Goal: Task Accomplishment & Management: Complete application form

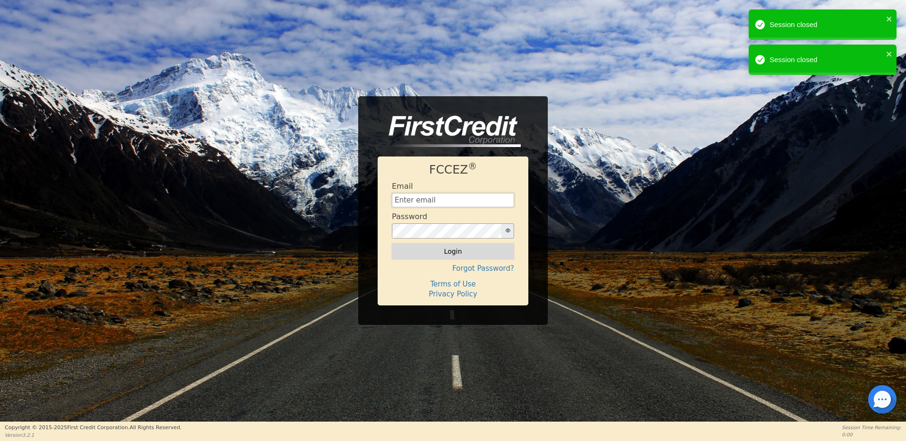
type input "[EMAIL_ADDRESS][DOMAIN_NAME]"
click at [457, 250] on button "Login" at bounding box center [453, 251] width 122 height 16
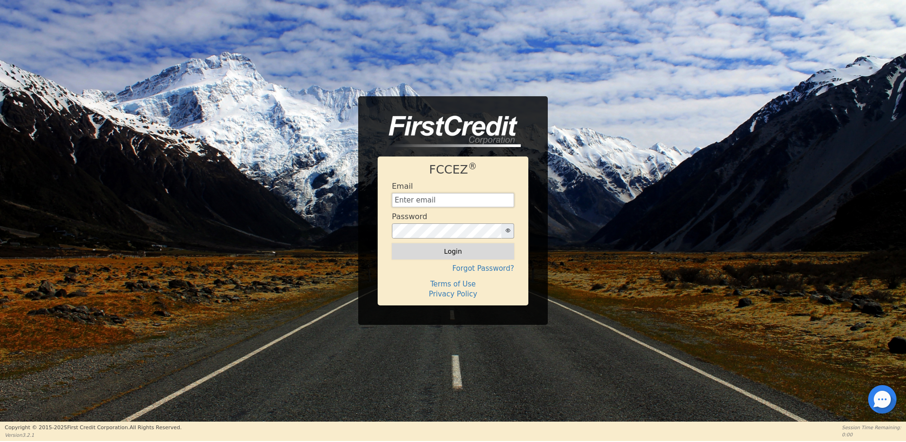
type input "[EMAIL_ADDRESS][DOMAIN_NAME]"
click at [456, 251] on button "Login" at bounding box center [453, 251] width 122 height 16
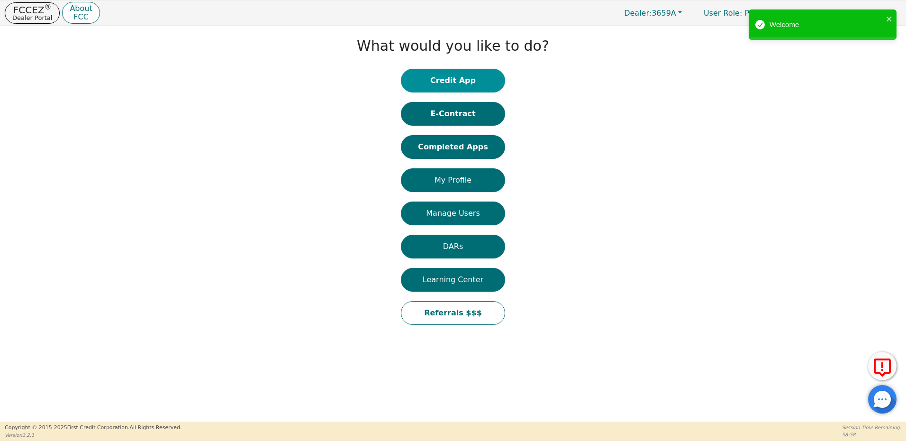
click at [458, 81] on button "Credit App" at bounding box center [453, 81] width 104 height 24
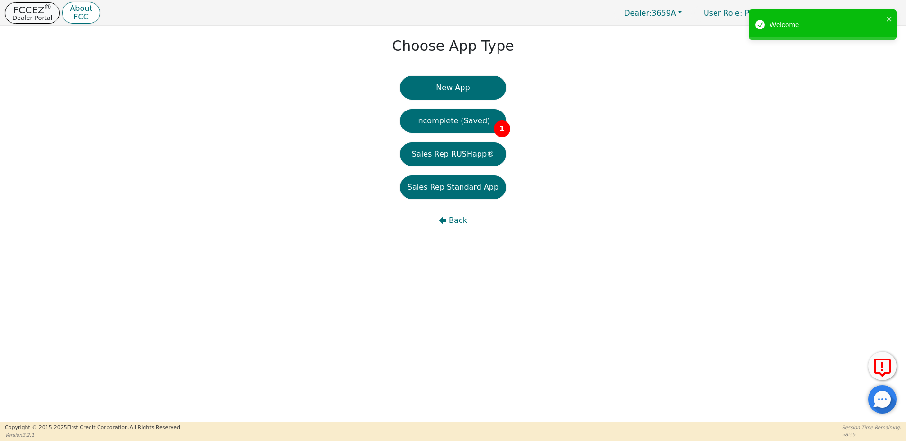
click at [35, 12] on p "FCCEZ ®" at bounding box center [32, 9] width 40 height 9
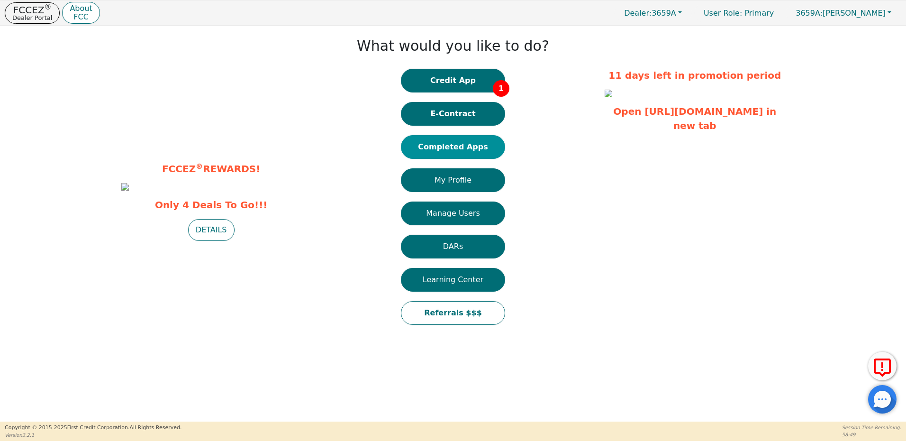
click at [459, 145] on button "Completed Apps" at bounding box center [453, 147] width 104 height 24
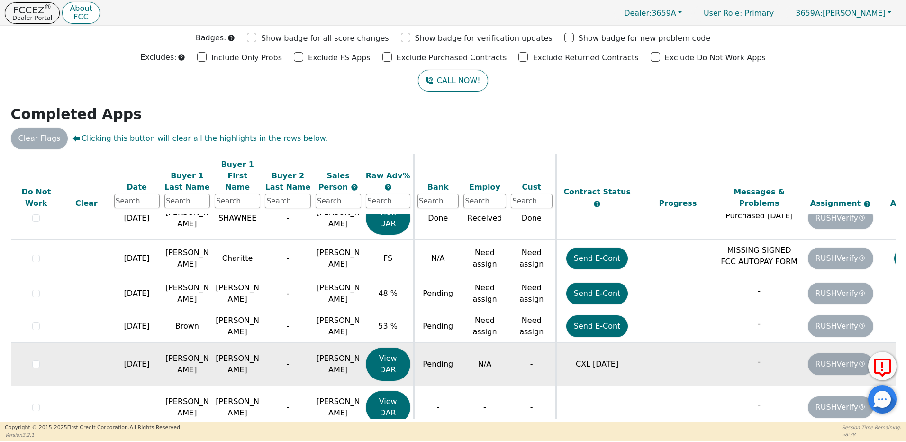
scroll to position [564, 0]
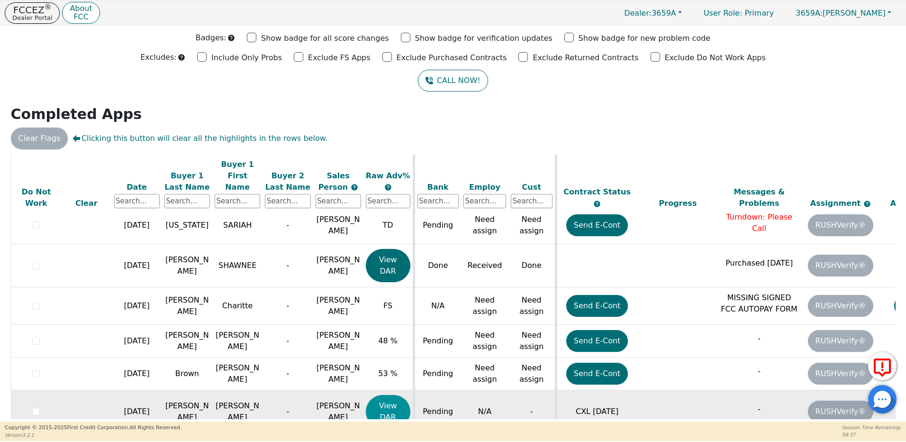
click at [400, 395] on button "View DAR" at bounding box center [388, 411] width 45 height 33
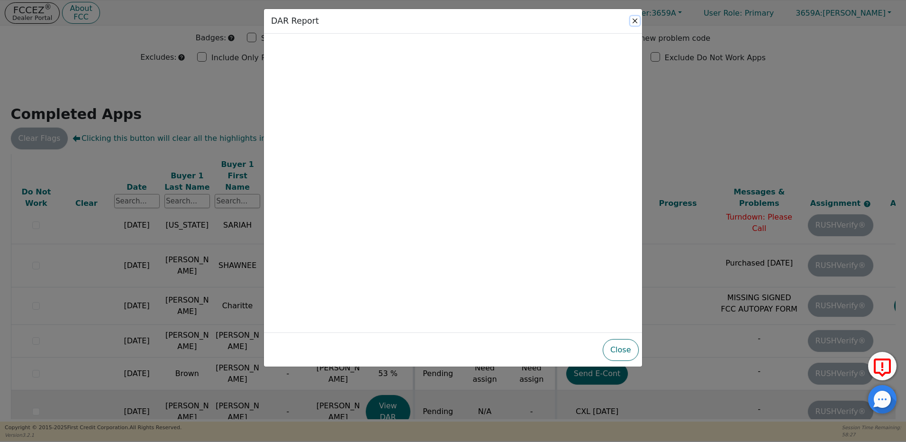
click at [635, 20] on button "Close" at bounding box center [634, 20] width 9 height 9
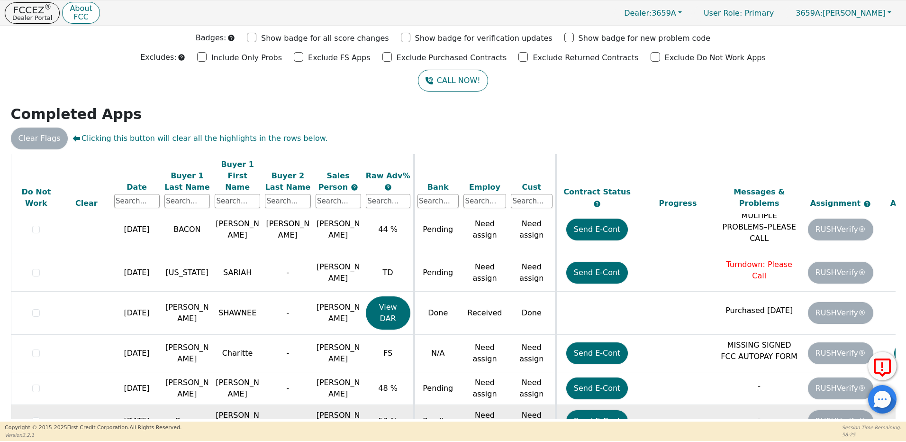
scroll to position [469, 0]
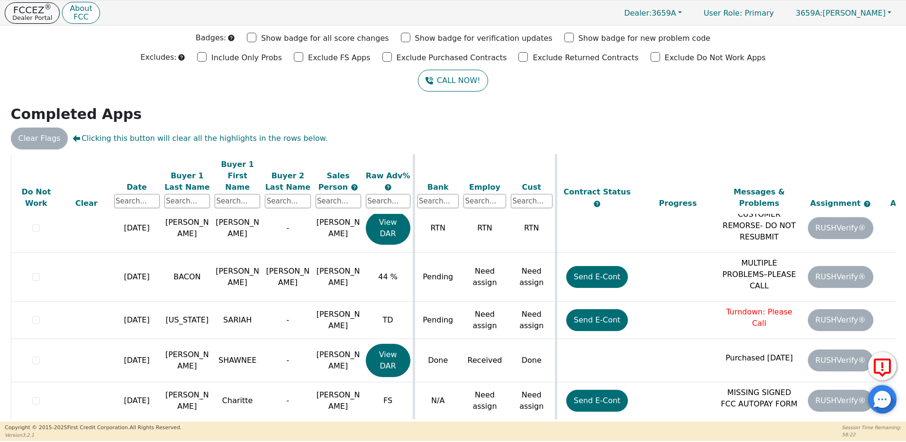
click at [35, 12] on p "FCCEZ ®" at bounding box center [32, 9] width 40 height 9
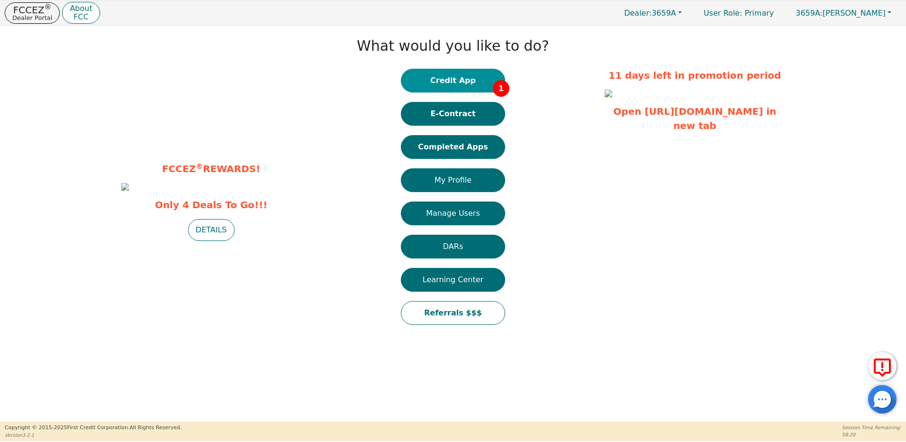
click at [459, 79] on button "Credit App 1" at bounding box center [453, 81] width 104 height 24
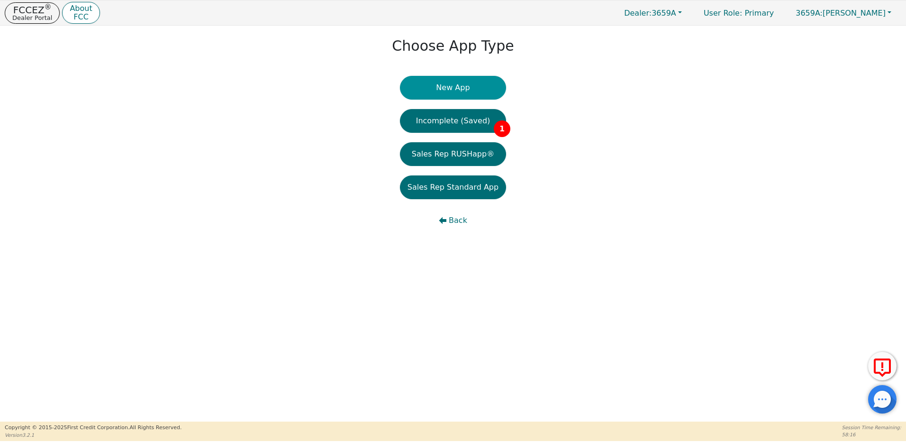
click at [470, 88] on button "New App" at bounding box center [453, 88] width 106 height 24
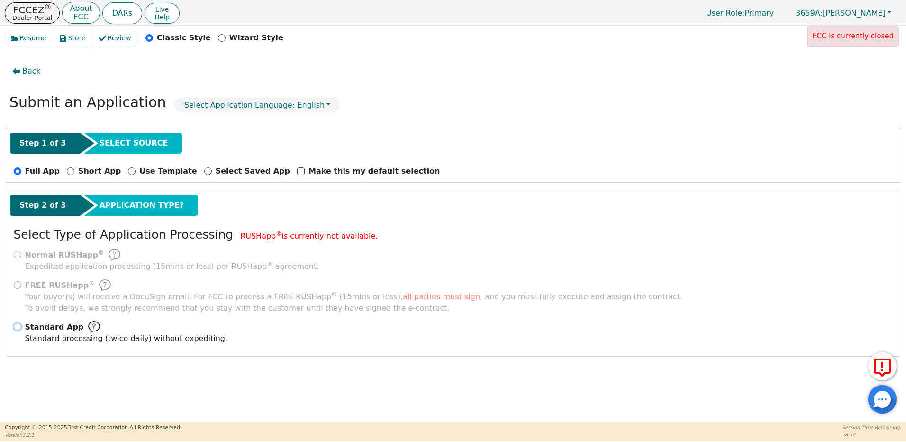
click at [21, 326] on input "Standard App Standard processing (twice daily) without expediting." at bounding box center [18, 327] width 8 height 8
radio input "true"
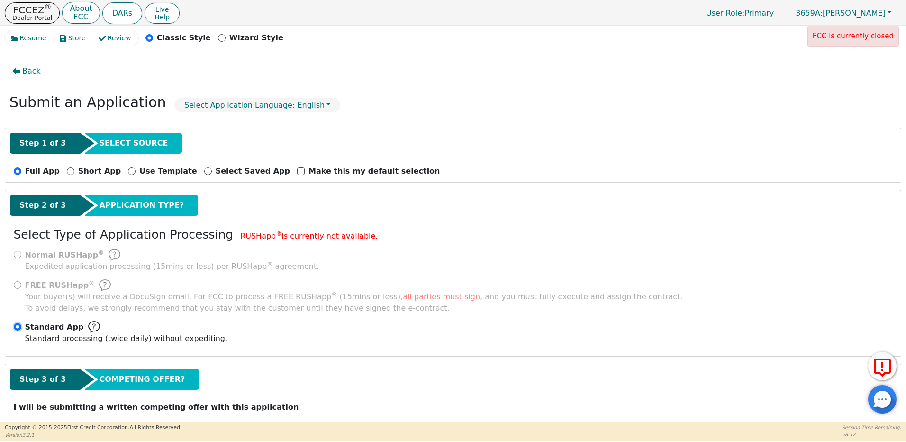
scroll to position [33, 0]
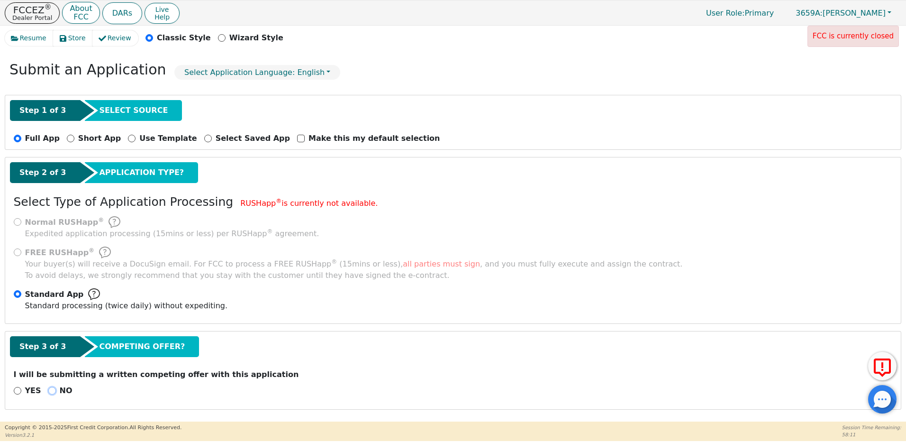
click at [49, 391] on input "NO" at bounding box center [52, 391] width 8 height 8
radio input "true"
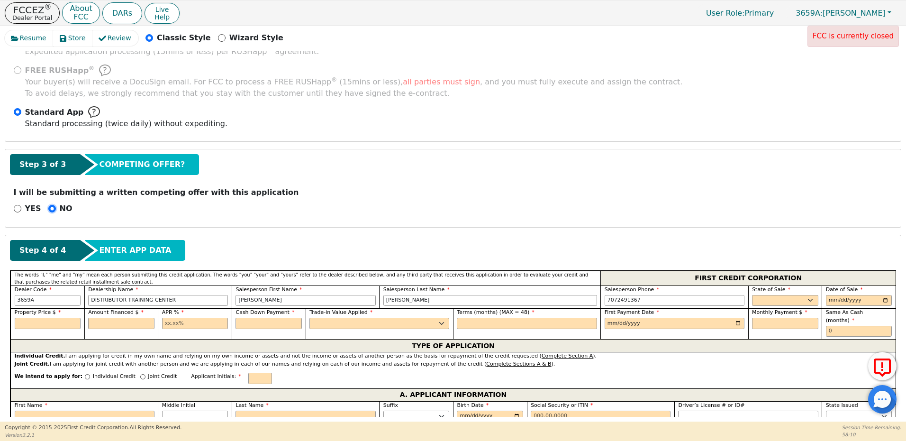
scroll to position [222, 0]
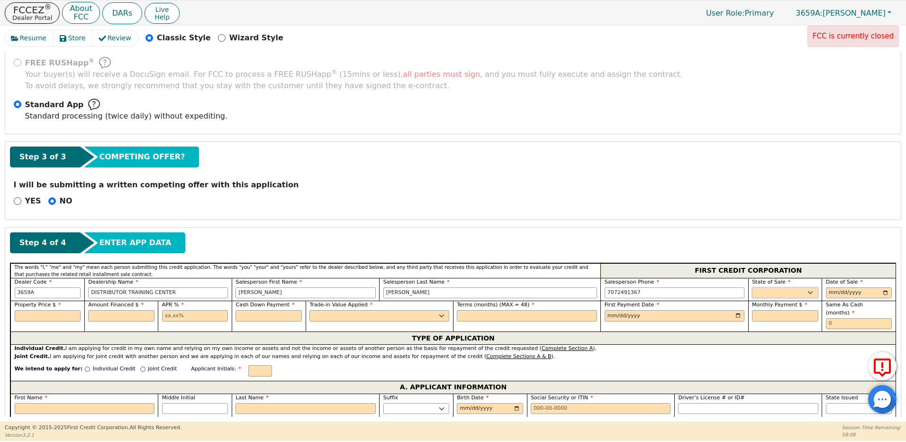
click at [759, 290] on select "AK AL AR AZ CA CO CT DC DE FL [GEOGRAPHIC_DATA] HI IA ID IL IN KS [GEOGRAPHIC_D…" at bounding box center [785, 292] width 66 height 11
select select "NM"
click at [752, 287] on select "AK AL AR AZ CA CO CT DC DE FL [GEOGRAPHIC_DATA] HI IA ID IL IN KS [GEOGRAPHIC_D…" at bounding box center [785, 292] width 66 height 11
click at [829, 290] on input "date" at bounding box center [859, 292] width 66 height 11
type input "[DATE]"
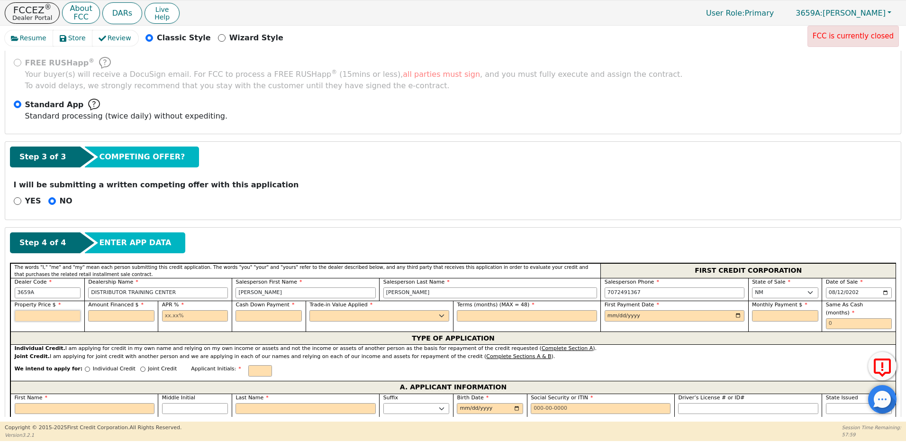
click at [63, 315] on input "text" at bounding box center [48, 315] width 66 height 11
type input "1150.00"
click at [131, 315] on input "text" at bounding box center [121, 315] width 66 height 11
type input "1150.00"
click at [165, 317] on input "text" at bounding box center [195, 315] width 66 height 11
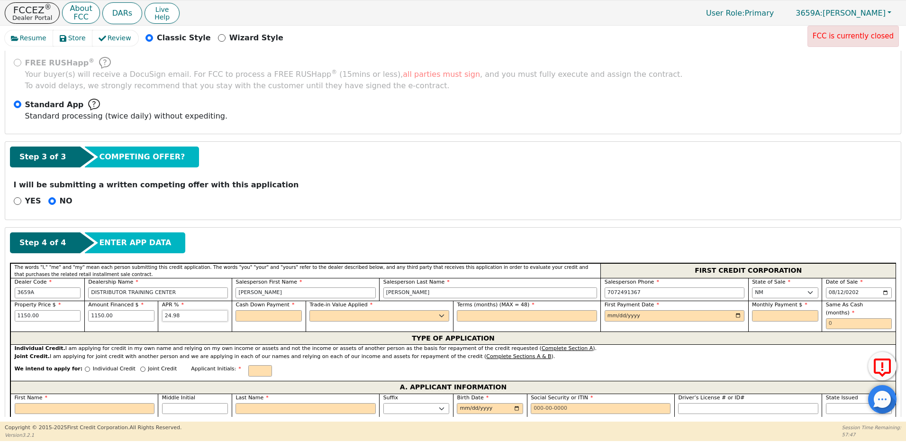
type input "24.98"
click at [249, 313] on input "text" at bounding box center [269, 315] width 66 height 11
type input "0.00"
click at [337, 314] on select "Yes No" at bounding box center [379, 315] width 140 height 11
select select "y"
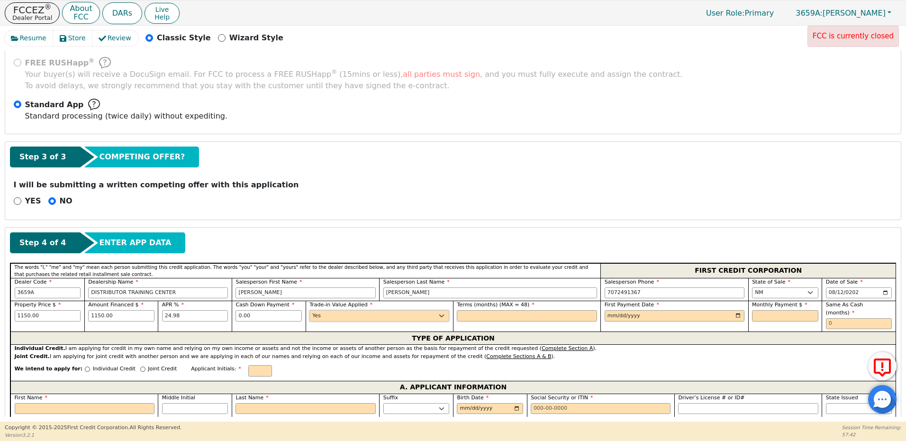
click at [309, 310] on select "Yes No" at bounding box center [379, 315] width 140 height 11
click at [475, 314] on input "text" at bounding box center [527, 315] width 140 height 11
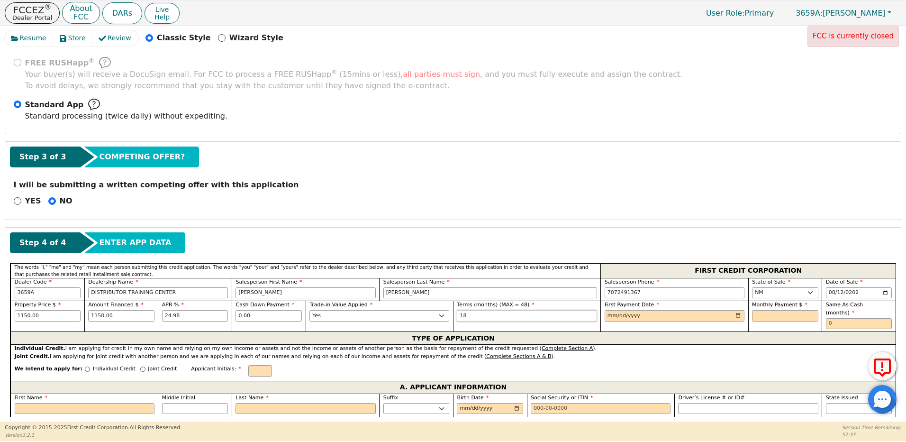
type input "18"
click at [607, 316] on input "date" at bounding box center [675, 315] width 140 height 11
type input "[DATE]"
click at [785, 315] on input "text" at bounding box center [785, 315] width 66 height 11
type input "77.25"
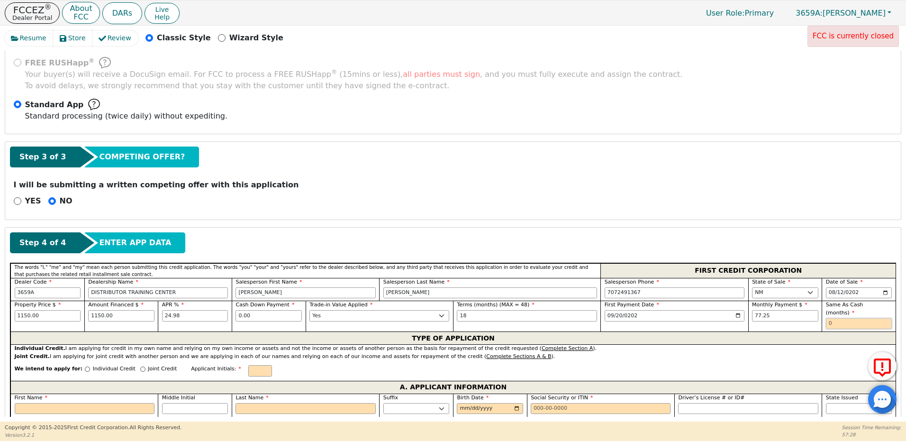
click at [839, 318] on input "text" at bounding box center [859, 323] width 66 height 11
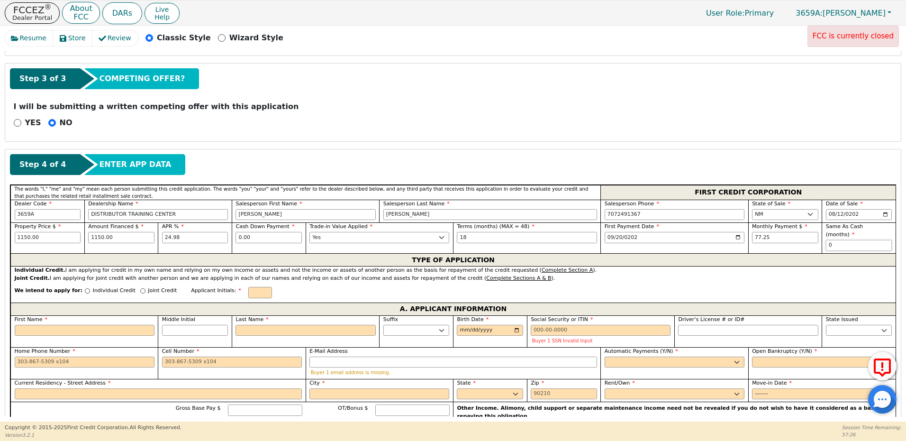
scroll to position [317, 0]
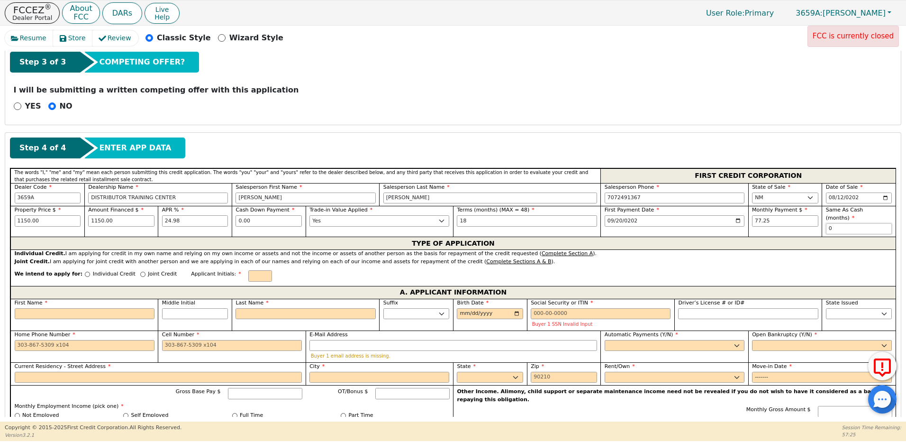
type input "0"
click at [140, 272] on input "Joint Credit" at bounding box center [142, 274] width 5 height 5
radio input "true"
click at [107, 308] on input "First Name" at bounding box center [85, 313] width 140 height 11
type input "J"
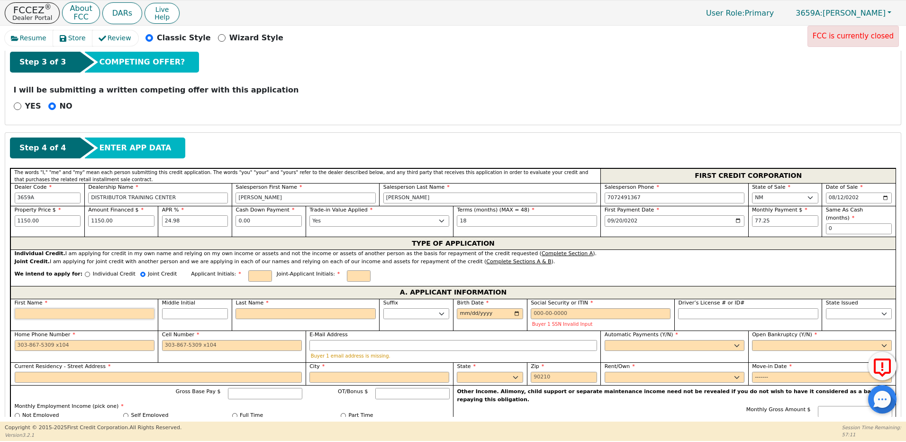
type input "j"
type input "jE"
type input "jER"
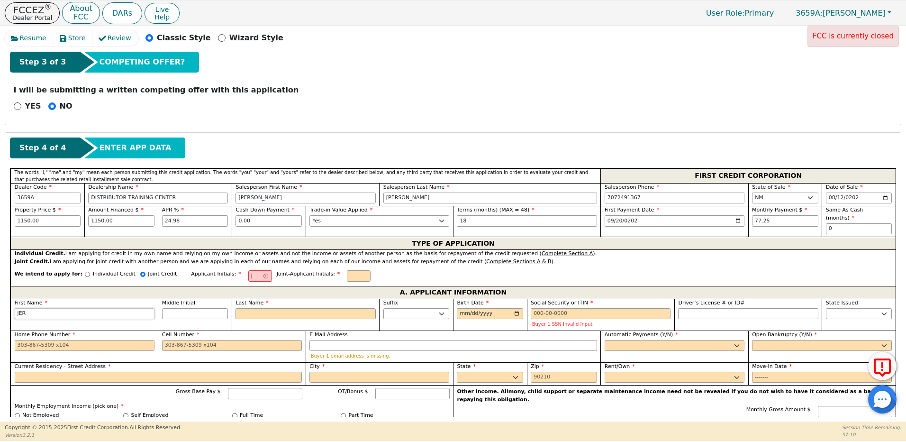
type input "jER"
type input "jERR"
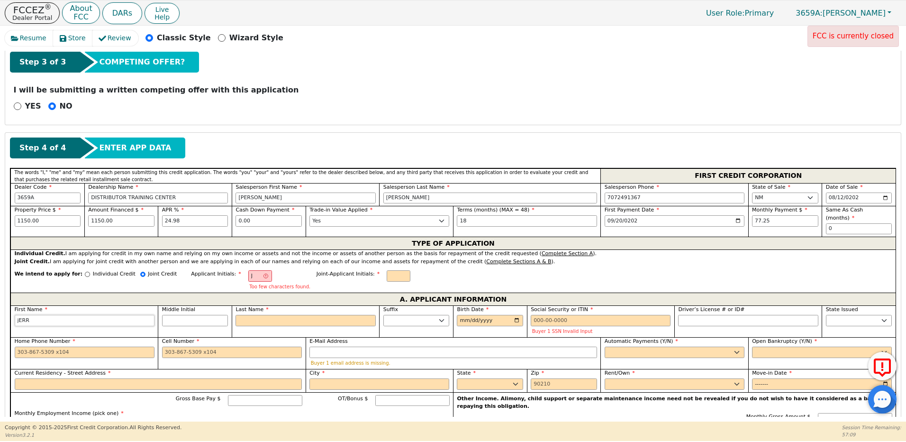
type input "jER"
type input "jE"
type input "j"
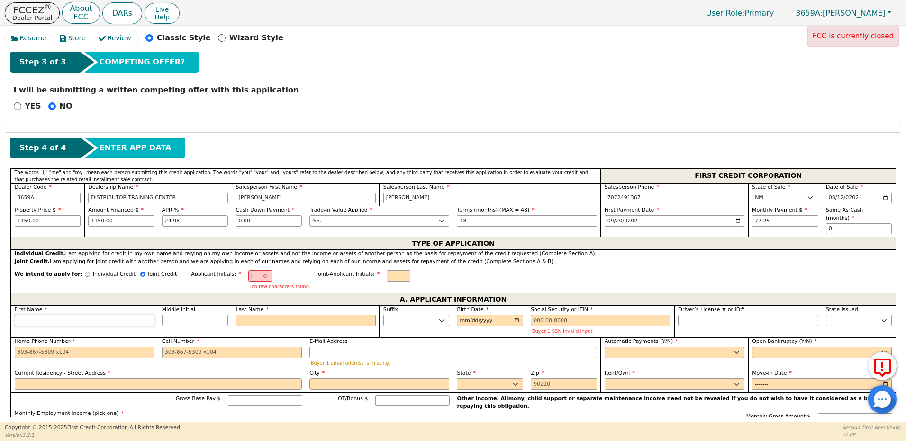
type input "j"
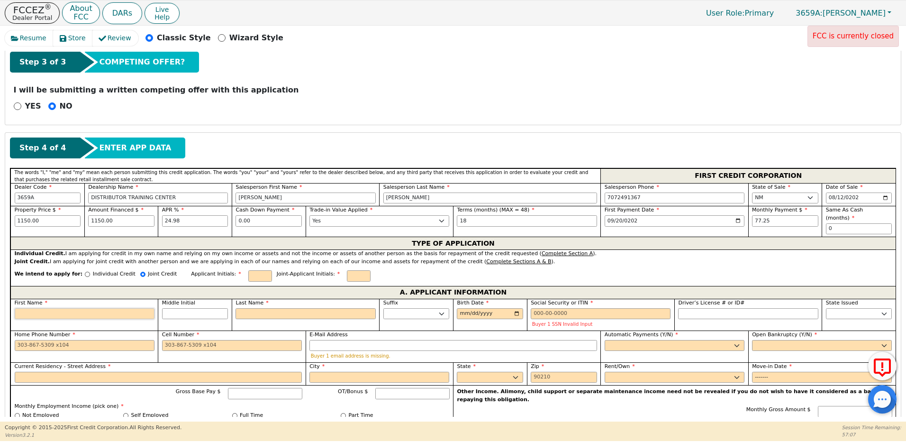
type input "j"
type input "J"
type input "j"
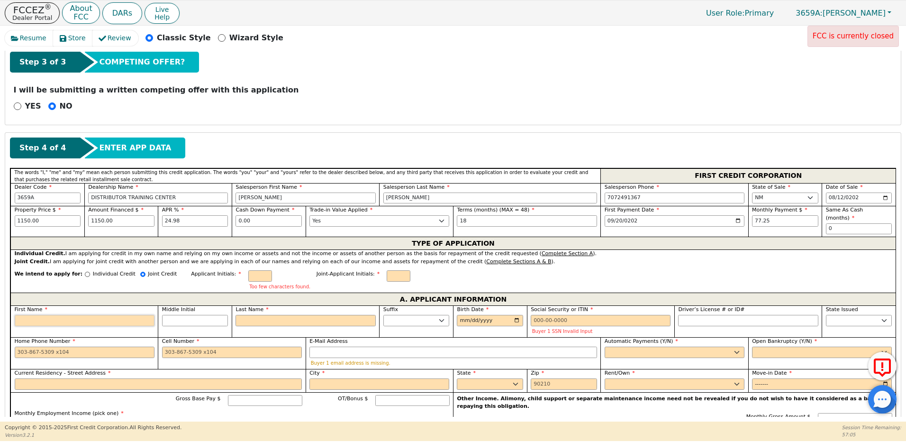
type input "J"
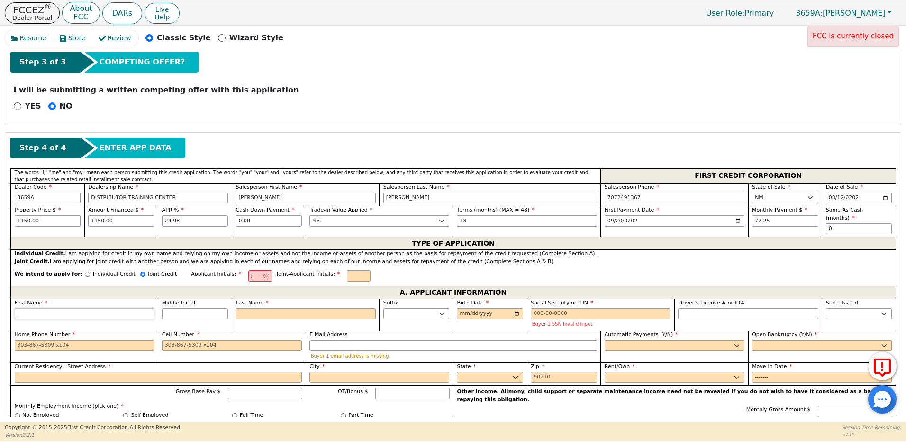
type input "Je"
type input "Jer"
type input "Jerr"
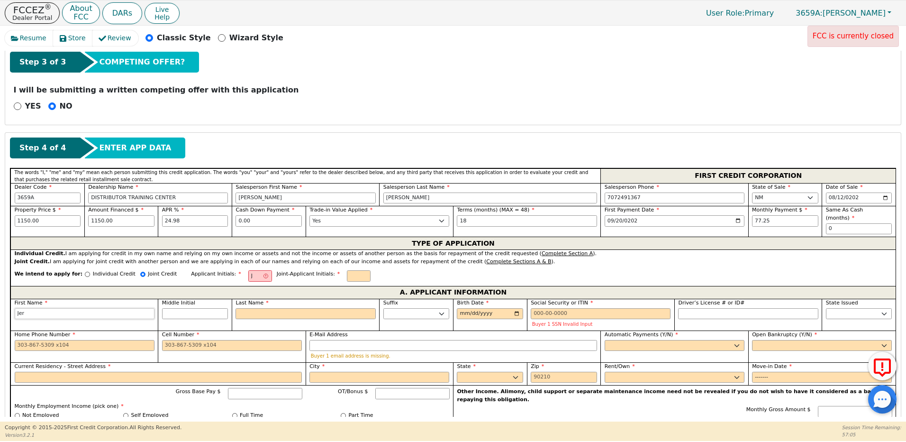
type input "Jerr"
type input "[PERSON_NAME]"
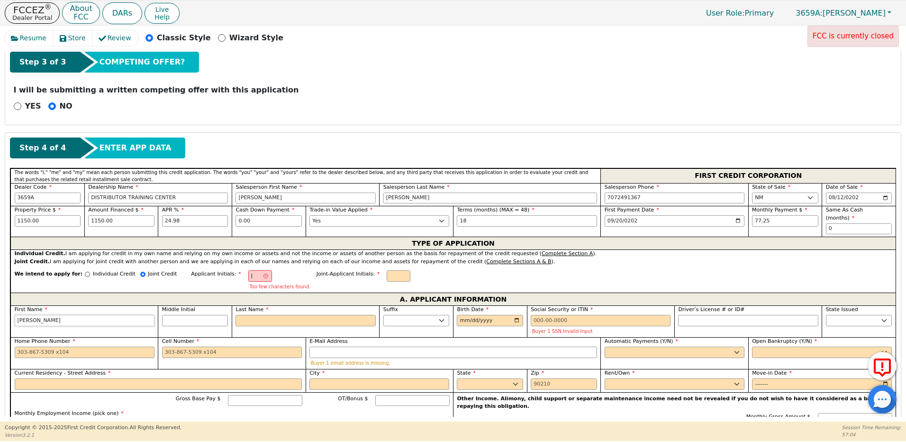
type input "[PERSON_NAME]"
type input "JR"
type input "R"
type input "[PERSON_NAME]"
type input "Ro"
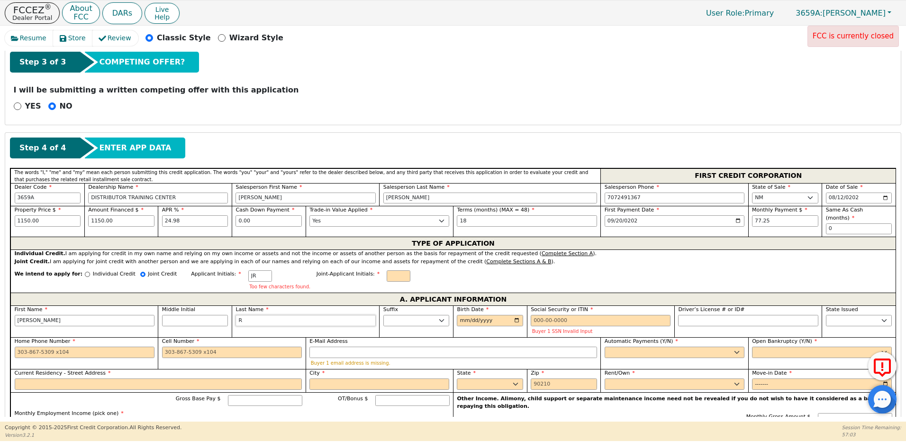
type input "[PERSON_NAME]"
type input "Rom"
type input "[PERSON_NAME]"
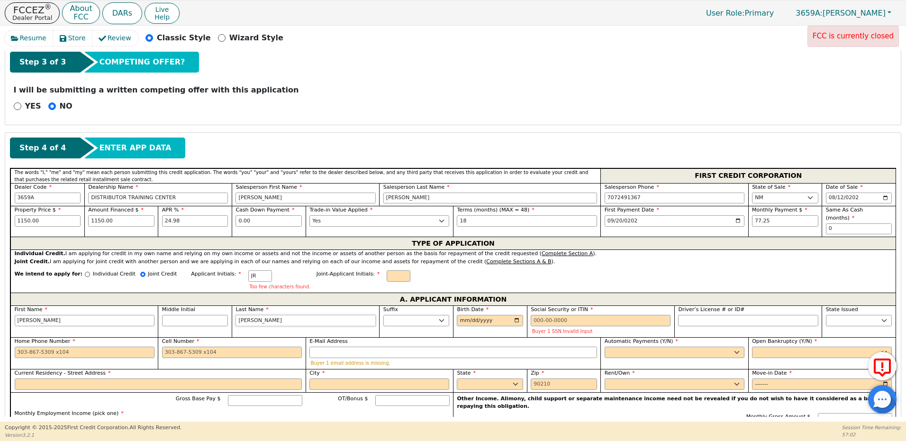
type input "[PERSON_NAME]"
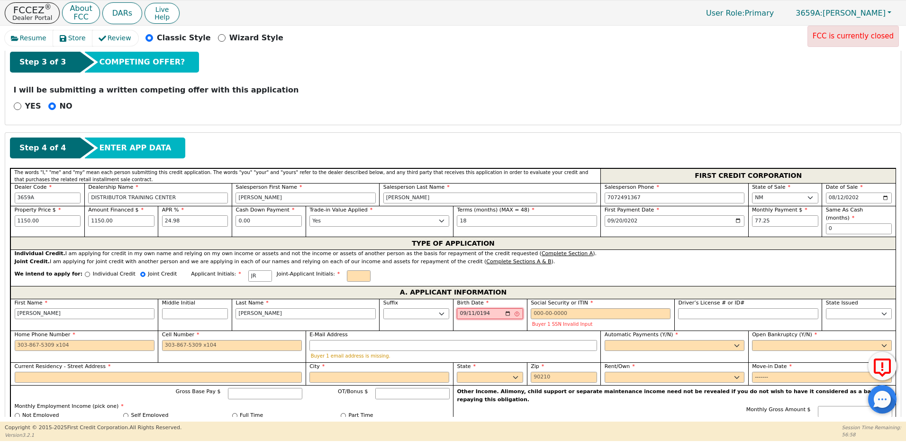
type input "[DATE]"
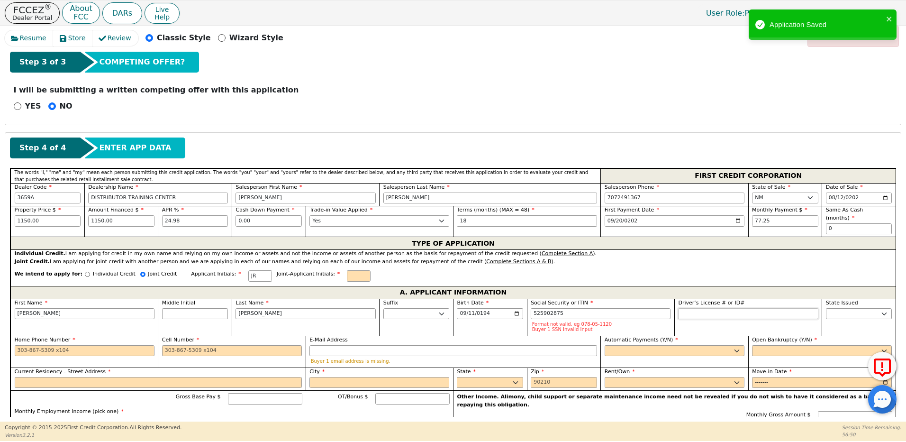
type input "***-**-2875"
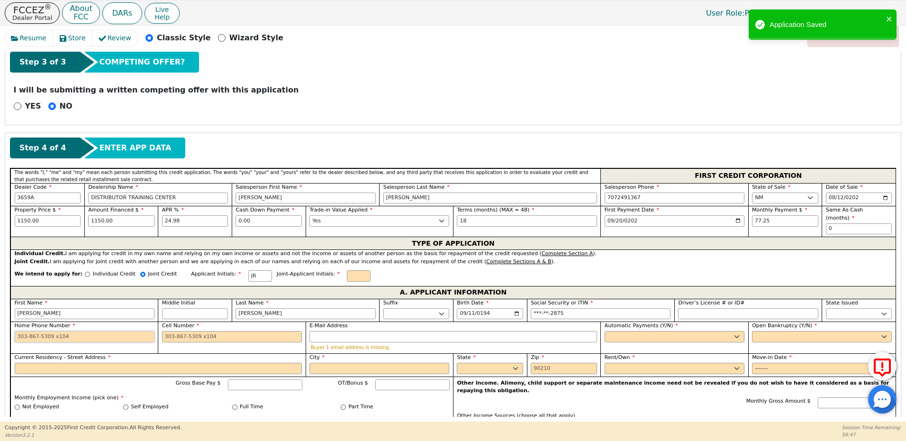
click at [86, 331] on input "Home Phone Number" at bounding box center [85, 336] width 140 height 11
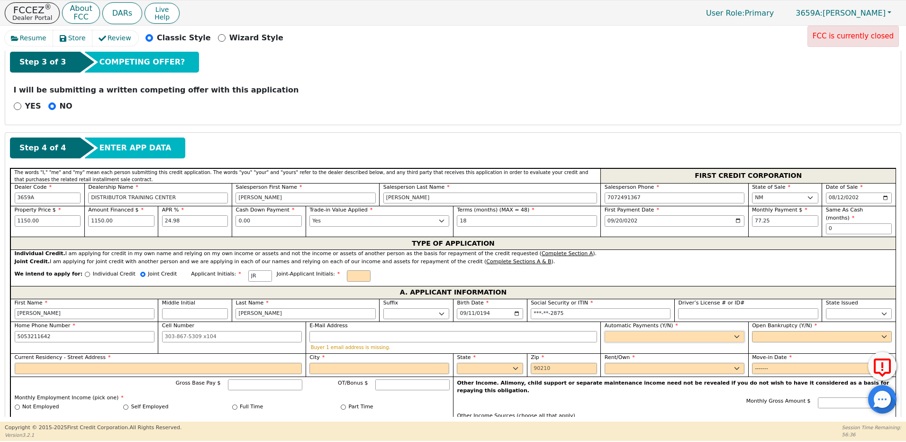
type input "[PHONE_NUMBER]"
drag, startPoint x: 617, startPoint y: 328, endPoint x: 617, endPoint y: 334, distance: 5.7
click at [617, 331] on select "Yes No" at bounding box center [675, 336] width 140 height 11
select select "y"
click at [605, 331] on select "Yes No" at bounding box center [675, 336] width 140 height 11
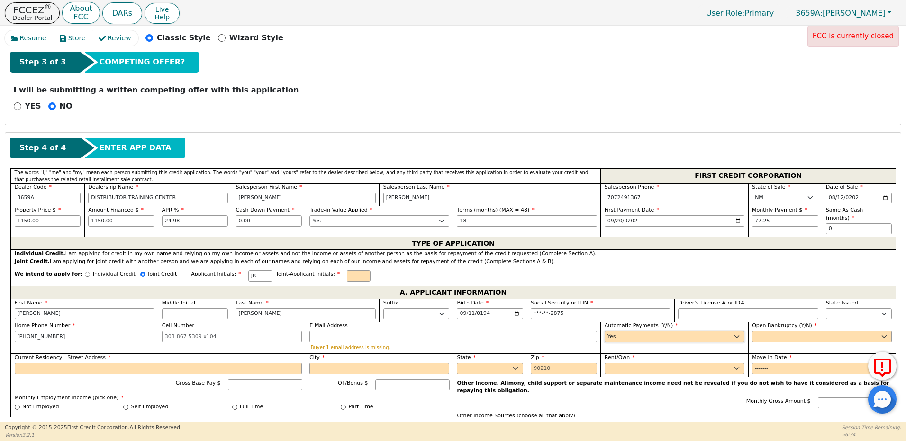
type input "[PERSON_NAME]"
click at [771, 331] on select "Yes No" at bounding box center [822, 336] width 140 height 11
select select "n"
click at [752, 331] on select "Yes No" at bounding box center [822, 336] width 140 height 11
click at [51, 363] on input "Current Residency - Street Address" at bounding box center [159, 368] width 288 height 11
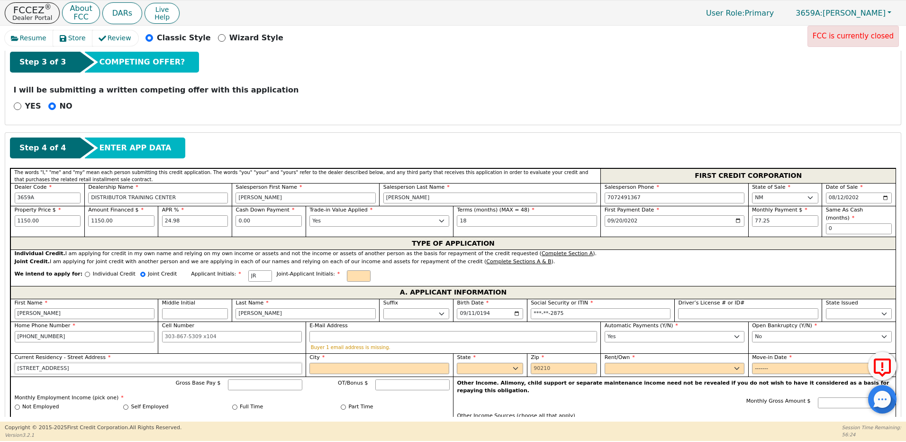
type input "[STREET_ADDRESS]"
type input "rio rancho"
select select "NM"
type input "87144"
click at [618, 363] on select "Rent Own" at bounding box center [675, 368] width 140 height 11
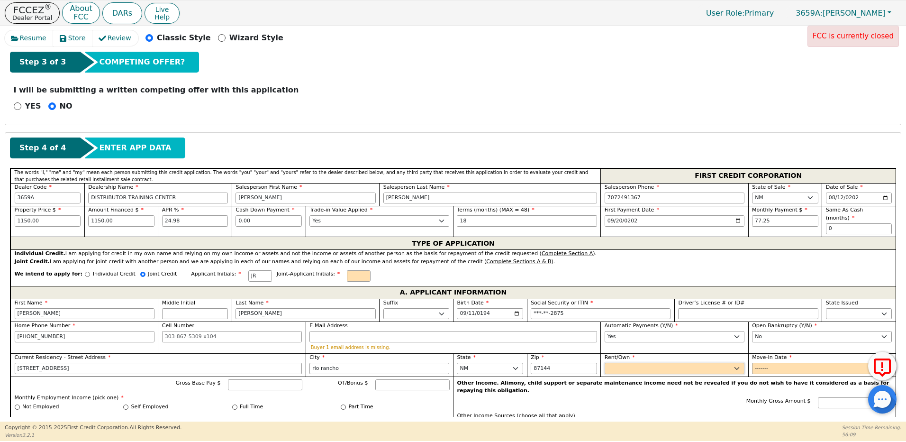
select select "Own"
click at [605, 363] on select "Rent Own" at bounding box center [675, 368] width 140 height 11
click at [760, 363] on input "Move-in Date" at bounding box center [822, 368] width 140 height 11
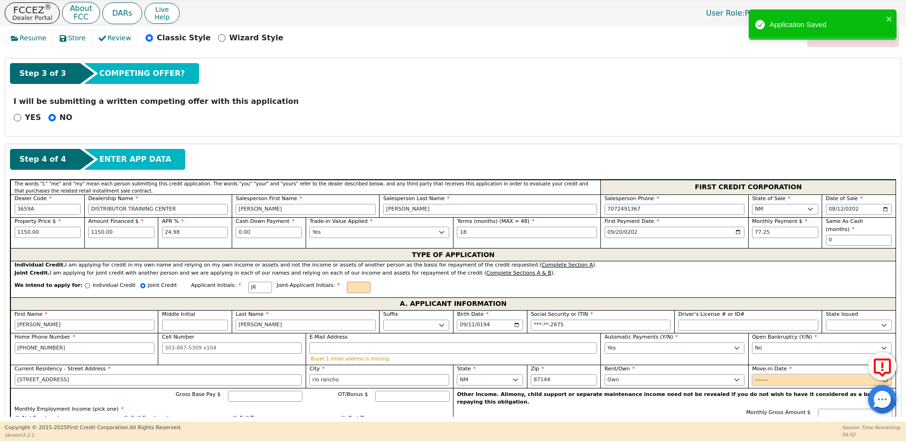
scroll to position [554, 0]
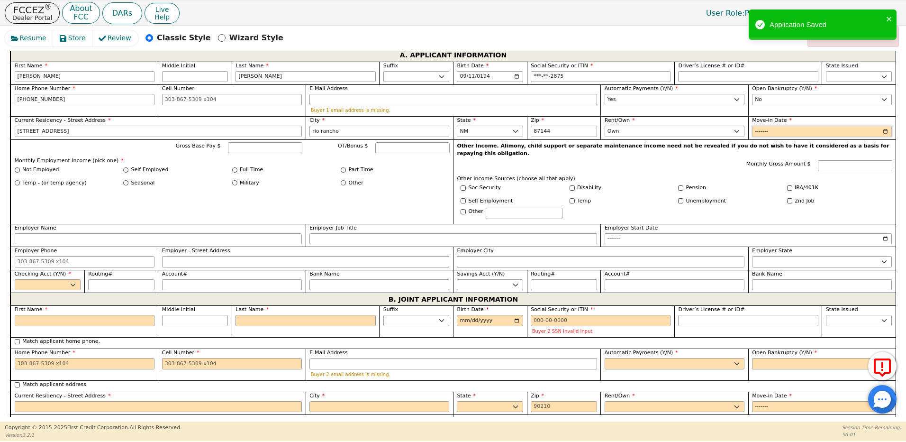
click at [770, 126] on input "Move-in Date" at bounding box center [822, 131] width 140 height 11
type input "2005-08"
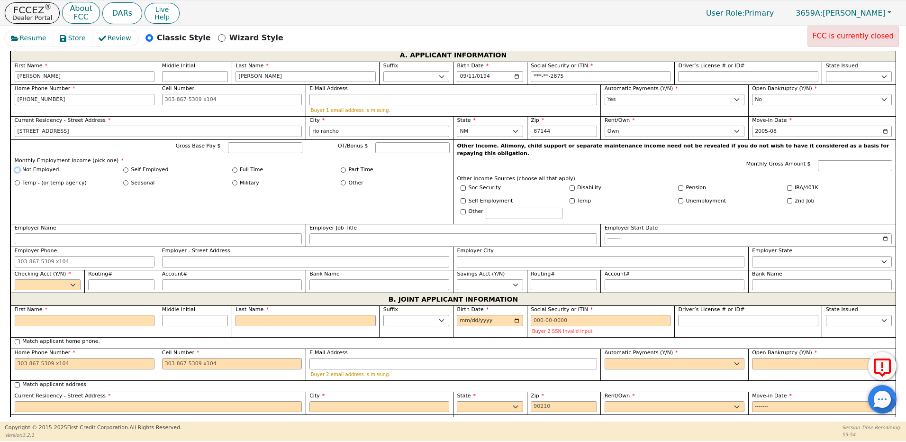
click at [16, 167] on input "Not Employed" at bounding box center [17, 169] width 5 height 5
radio input "true"
click at [463, 209] on input "Other" at bounding box center [463, 211] width 5 height 5
checkbox input "true"
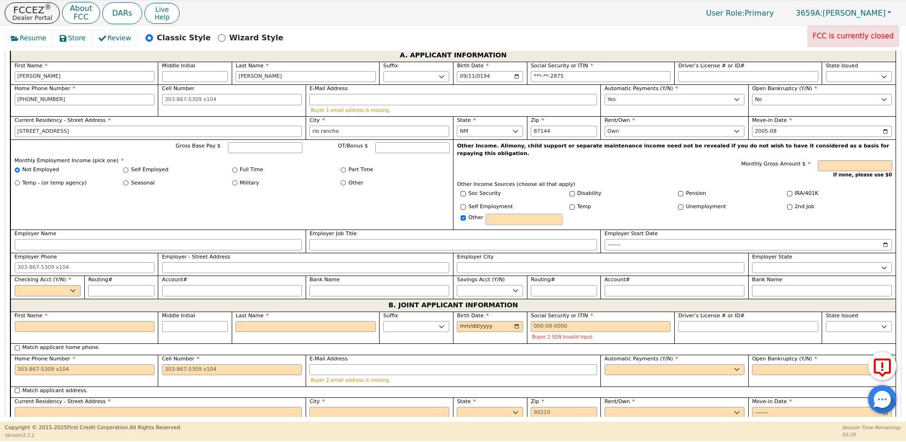
click at [493, 214] on input "text" at bounding box center [524, 219] width 77 height 11
click at [835, 160] on input "Monthly Gross Amount $" at bounding box center [855, 165] width 74 height 11
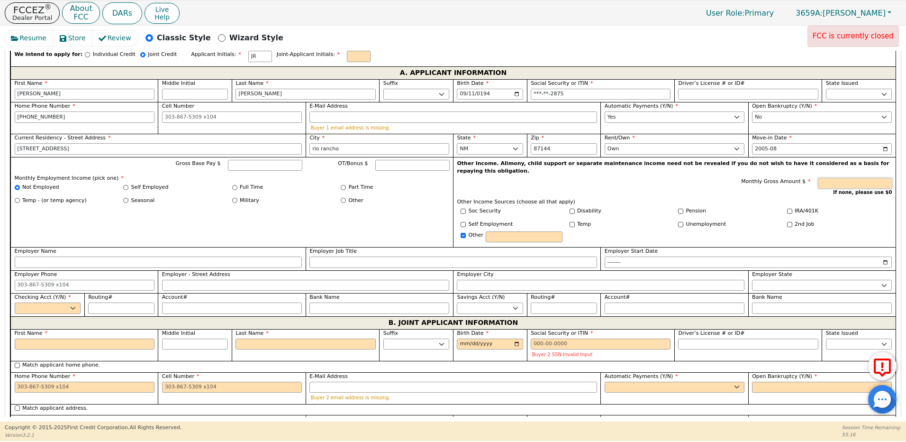
scroll to position [459, 0]
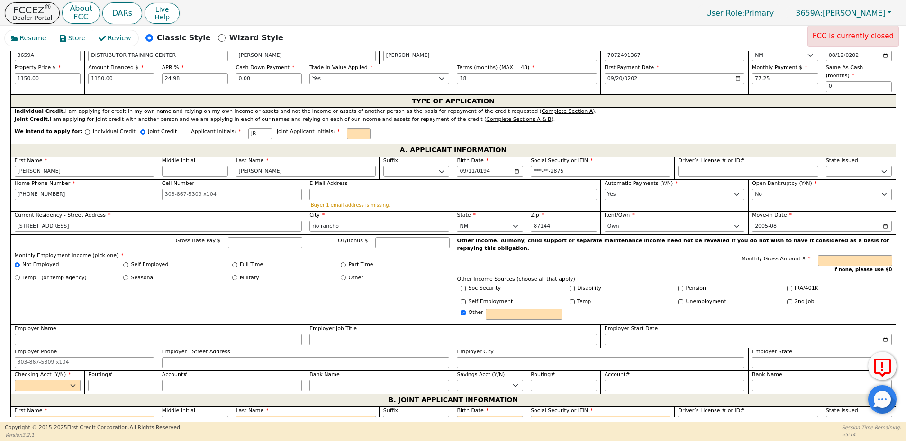
click at [749, 284] on div "Pension" at bounding box center [729, 289] width 109 height 11
click at [830, 255] on input "Monthly Gross Amount $" at bounding box center [855, 260] width 74 height 11
type input "3980.77"
click at [495, 308] on input "text" at bounding box center [524, 313] width 77 height 11
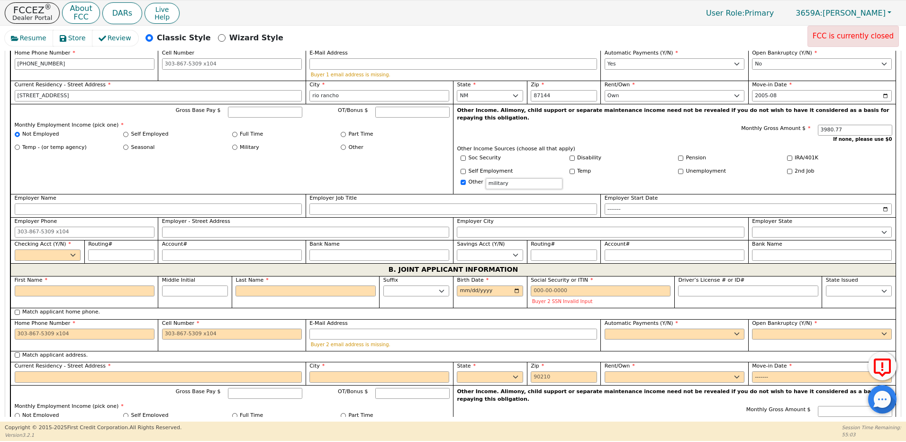
scroll to position [601, 0]
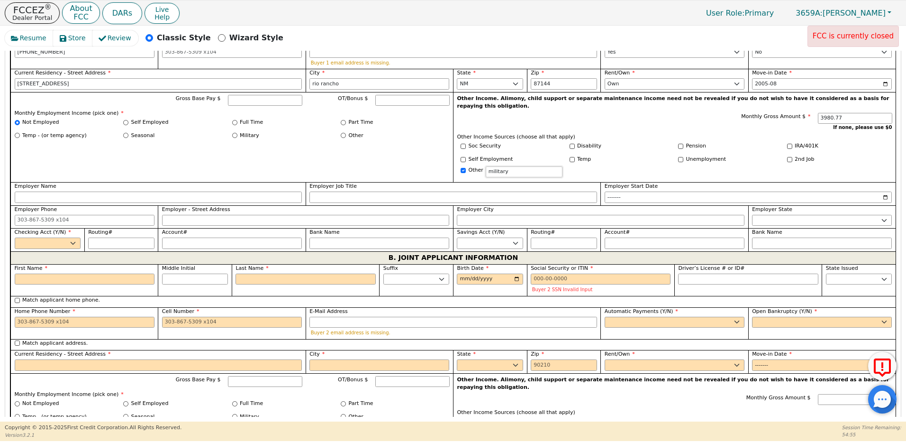
click at [486, 166] on input "military" at bounding box center [524, 171] width 77 height 11
type input "retired military"
click at [72, 237] on select "Yes No" at bounding box center [48, 242] width 66 height 11
select select "y"
click at [15, 237] on select "Yes No" at bounding box center [48, 242] width 66 height 11
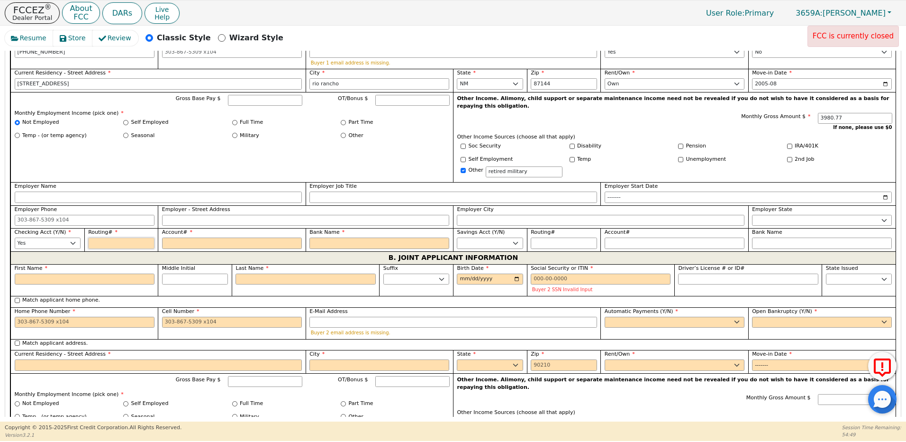
click at [102, 237] on input "Routing#" at bounding box center [121, 242] width 66 height 11
type input "10"
type input "**"
type input "100"
type input "***"
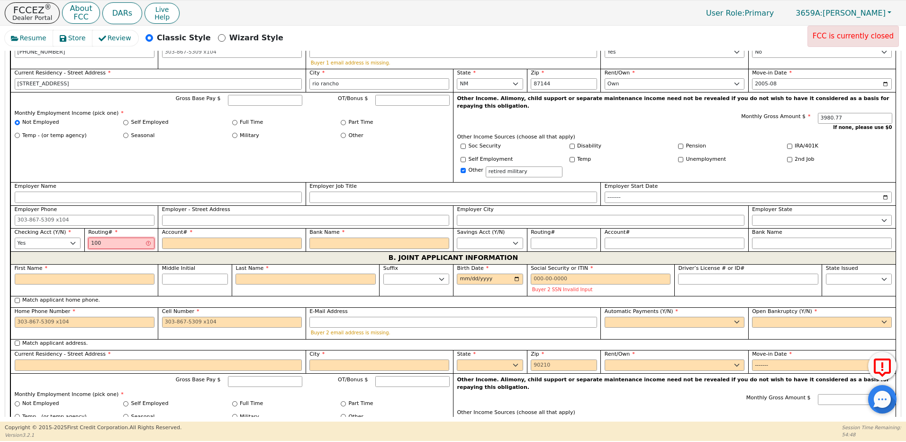
type input "1002"
type input "****"
type input "10020"
type input "*****"
type input "100200"
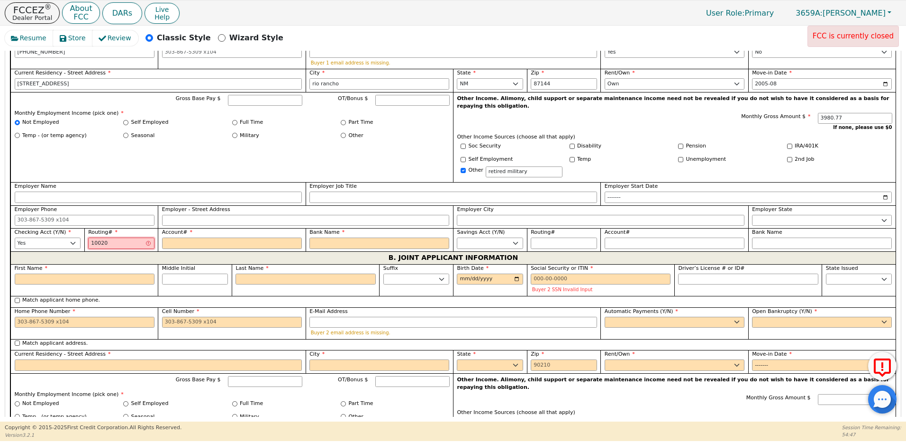
type input "******"
type input "1002003"
type input "*******"
type input "10020030"
type input "********"
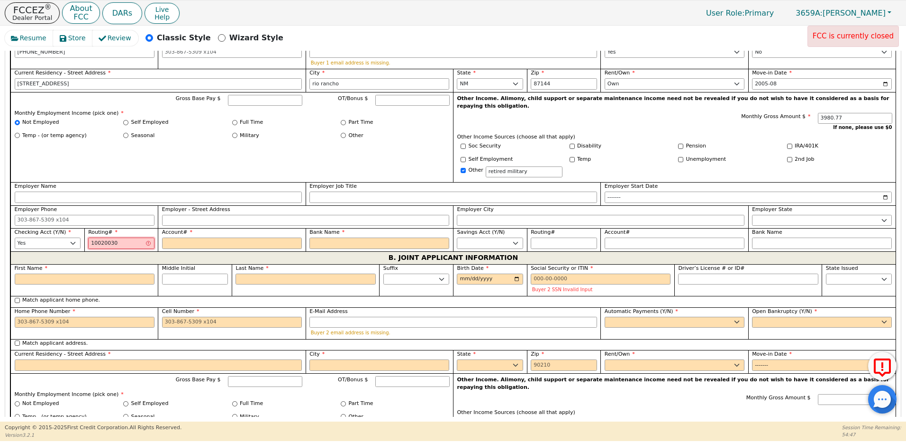
type input "100200300"
type input "*********"
click at [186, 237] on input "Account#" at bounding box center [232, 242] width 140 height 11
type input "10"
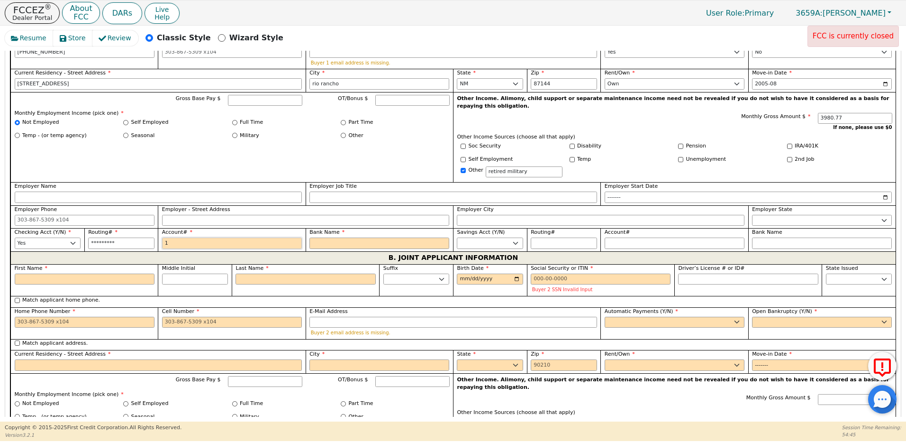
type input "**"
type input "101"
type input "***"
type input "1012"
type input "****"
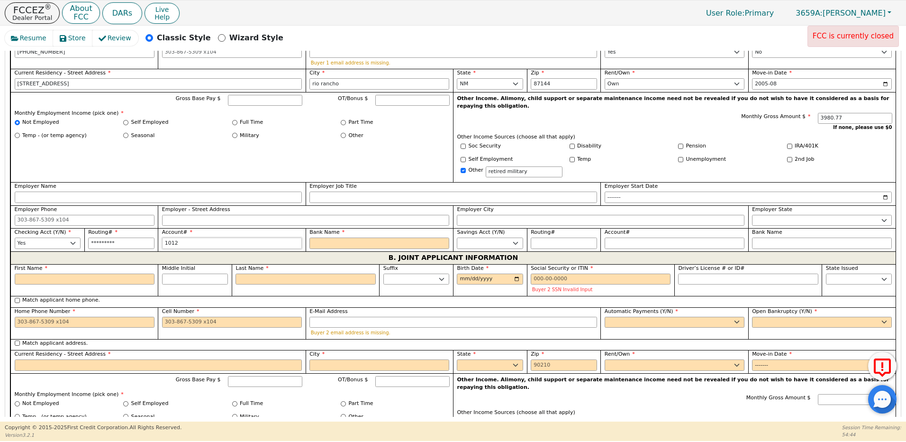
type input "10120"
type input "*****"
type input "101202"
type input "******"
type input "1012023"
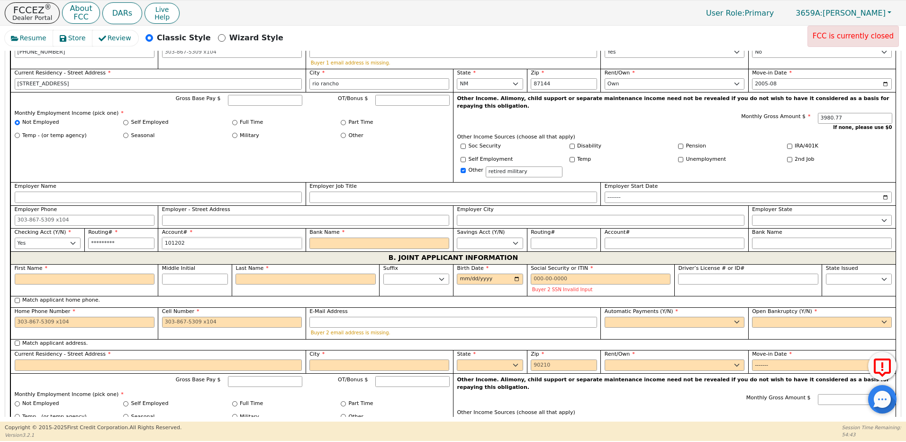
type input "*******"
type input "10120230"
type input "********"
type input "101202303"
type input "*********"
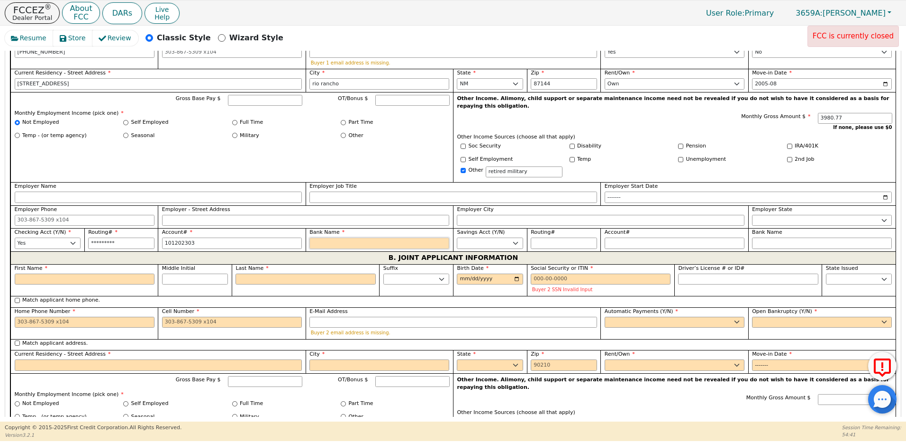
type input "*********"
click at [327, 237] on input "Bank Name" at bounding box center [379, 242] width 140 height 11
type input "S"
type input "Se"
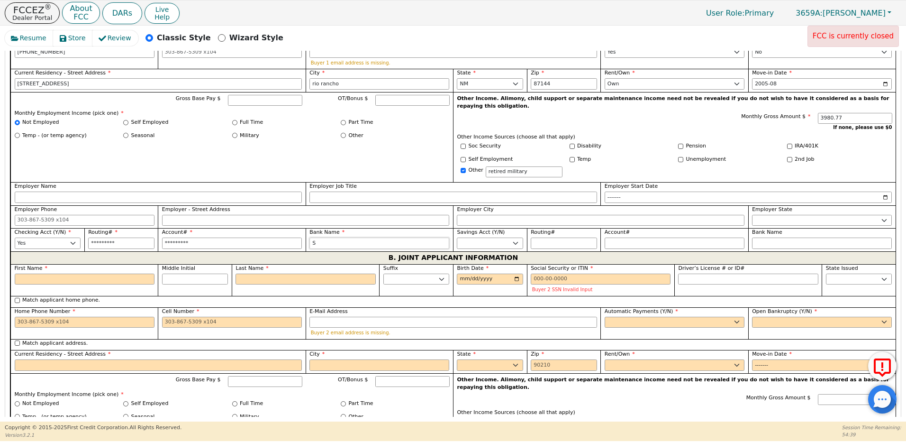
type input "Se"
type input "See"
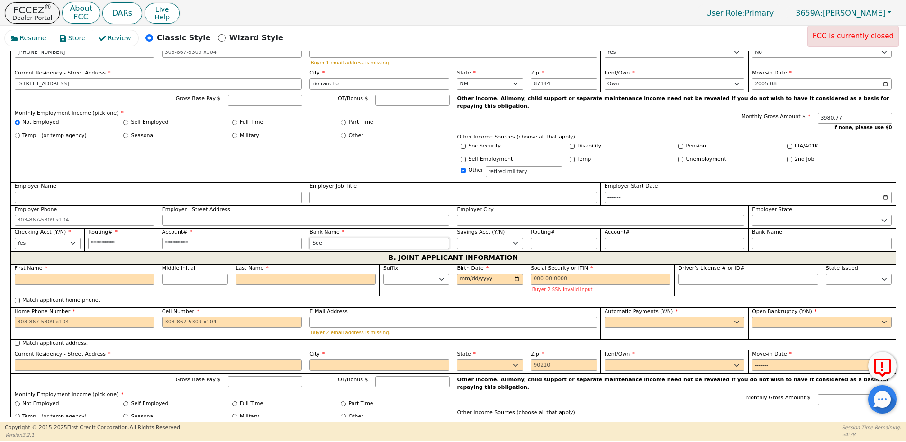
type input "See C"
type input "See Cu"
type input "See Cus"
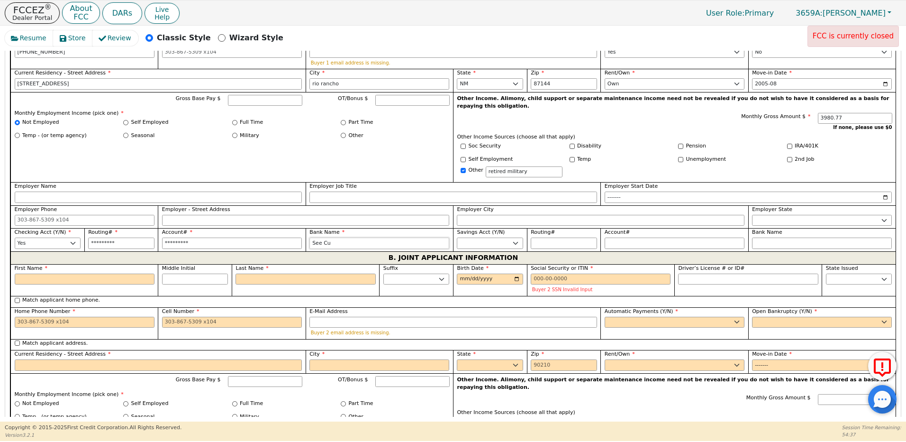
type input "See Cus"
type input "See Cust"
type input "See Custo"
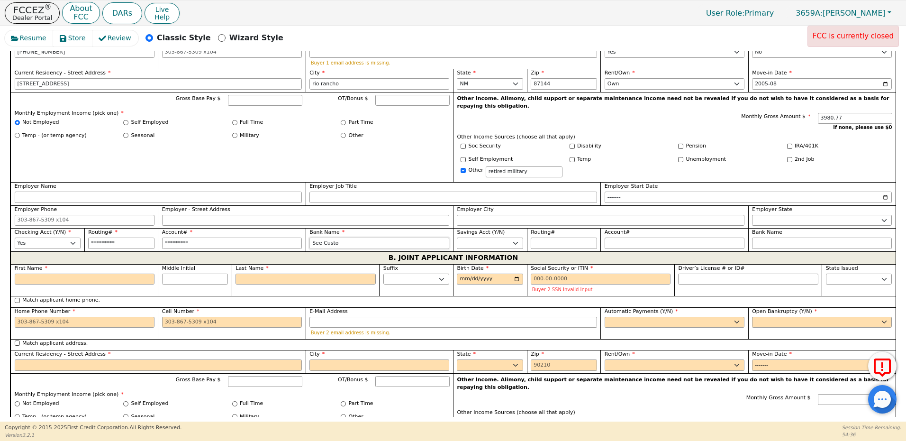
type input "See Custom"
type input "See Customer"
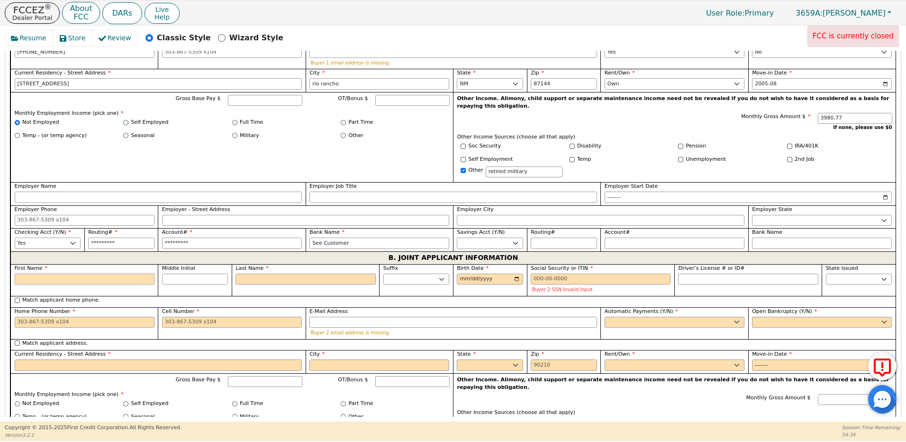
click at [52, 273] on input "First Name" at bounding box center [85, 278] width 140 height 11
type input "KA"
type input "K"
type input "KA"
type input "KAt"
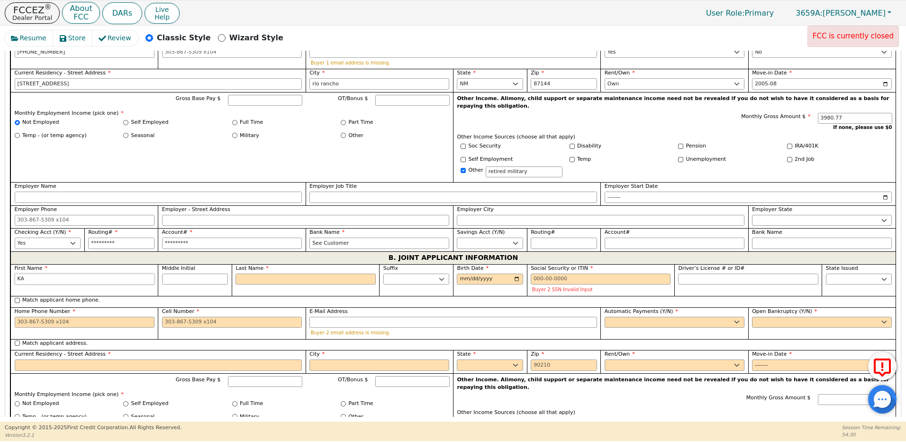
type input "KAt"
type input "KAth"
type input "[PERSON_NAME]"
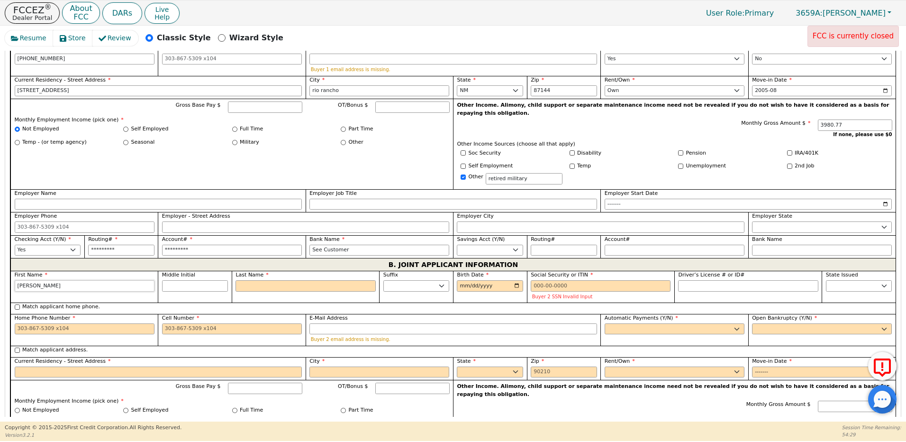
scroll to position [608, 0]
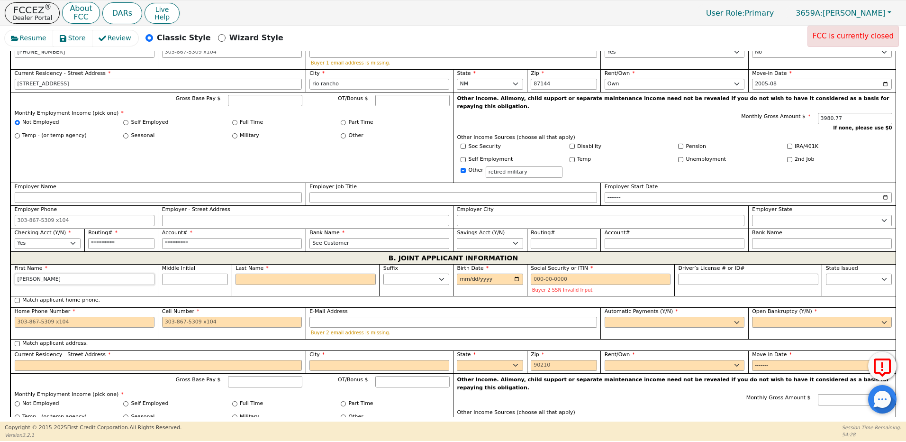
type input "KAth"
type input "KAt"
type input "KA"
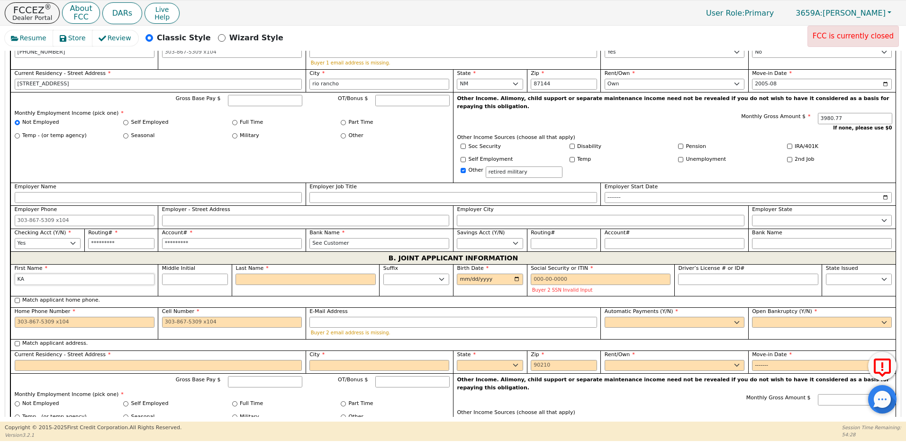
type input "KA"
type input "K"
type input "Ka"
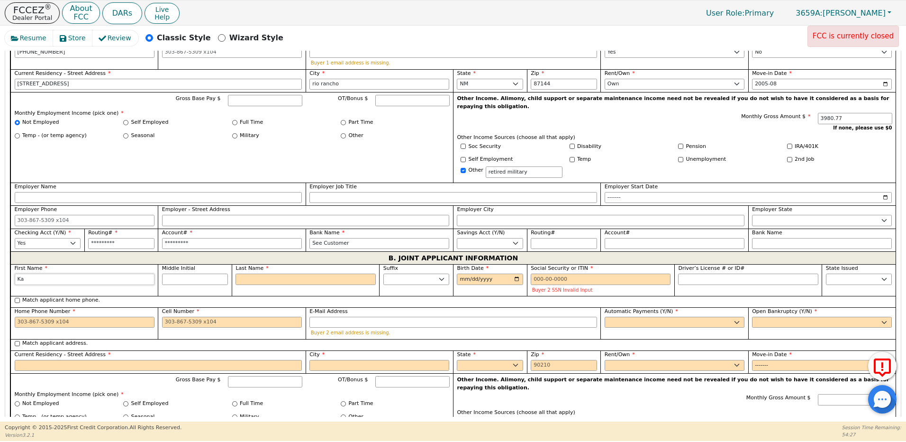
type input "Kat"
type input "Kath"
type input "[PERSON_NAME]"
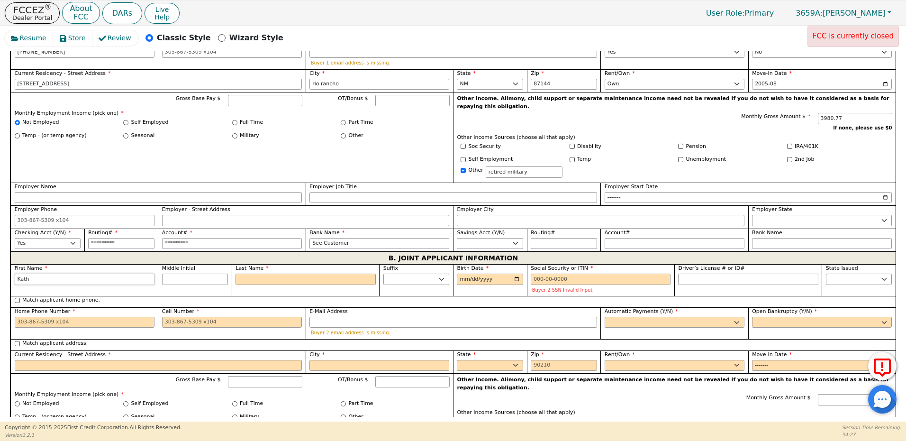
type input "[PERSON_NAME]"
type input "R"
type input "KR"
type input "[PERSON_NAME]"
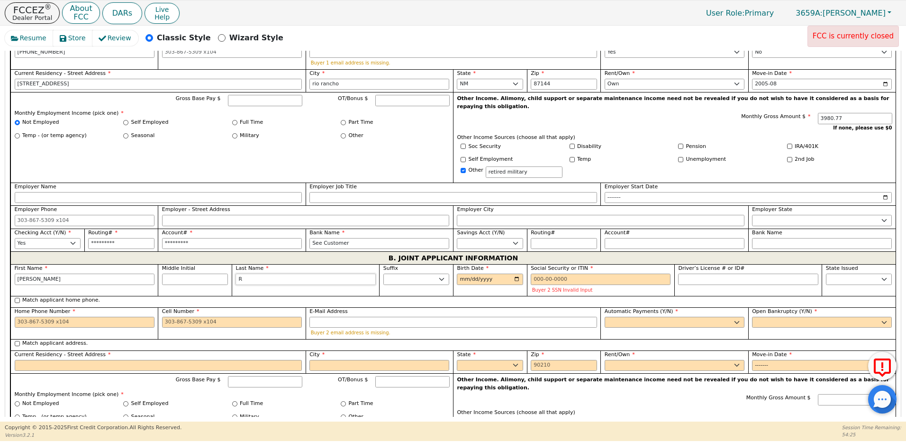
type input "Ro"
type input "[PERSON_NAME]"
type input "R"
type input "[PERSON_NAME]"
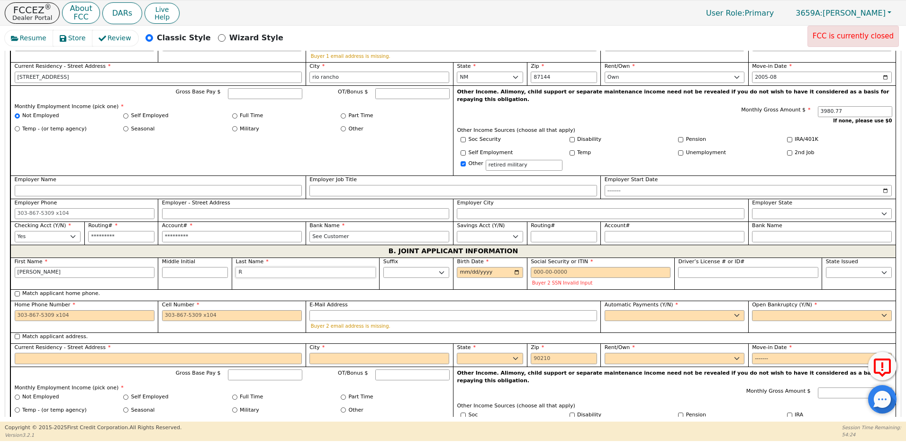
scroll to position [601, 0]
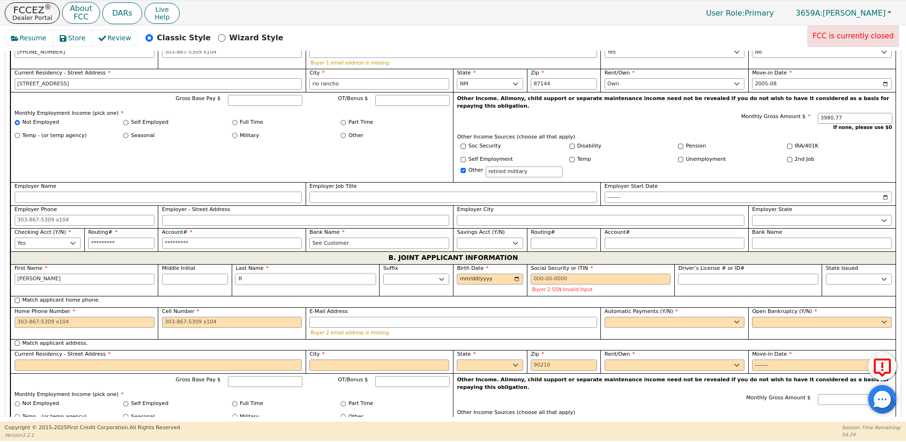
type input "Ro"
type input "[PERSON_NAME]"
type input "Rom"
type input "[PERSON_NAME]"
type input "[GEOGRAPHIC_DATA]"
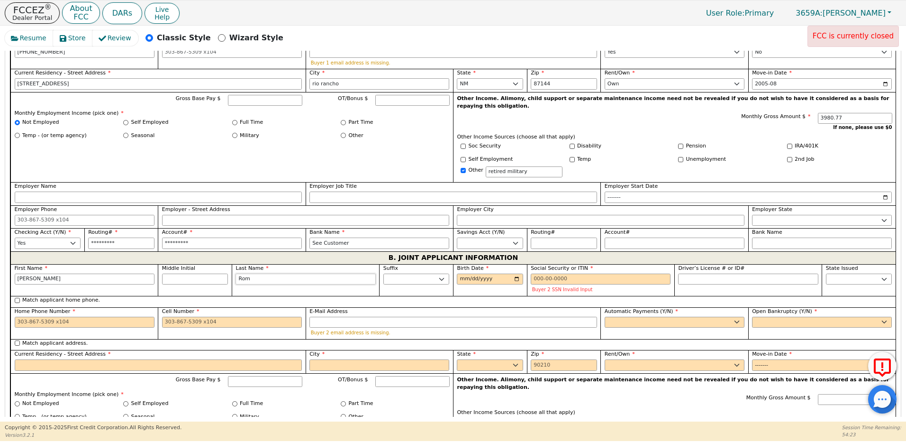
type input "[PERSON_NAME]"
type input "Romerp"
type input "[PERSON_NAME]"
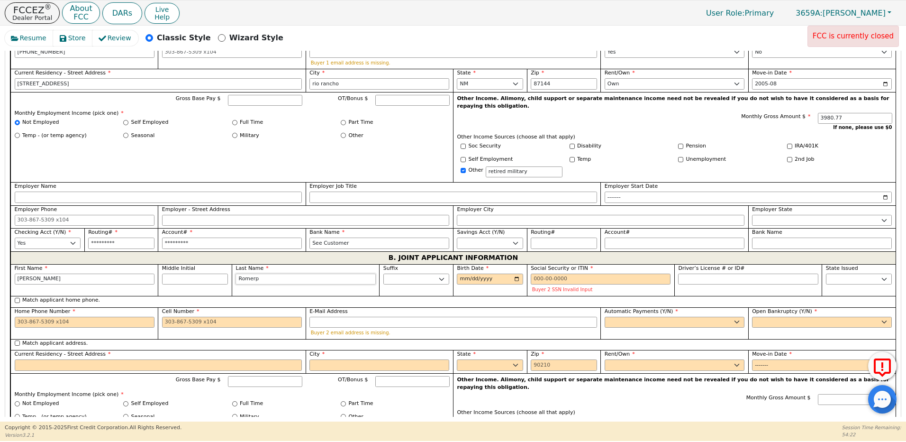
type input "[PERSON_NAME]"
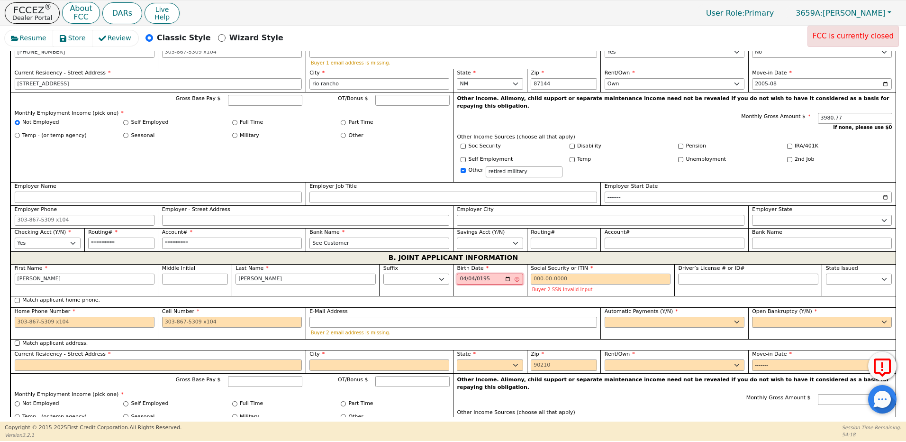
type input "[DATE]"
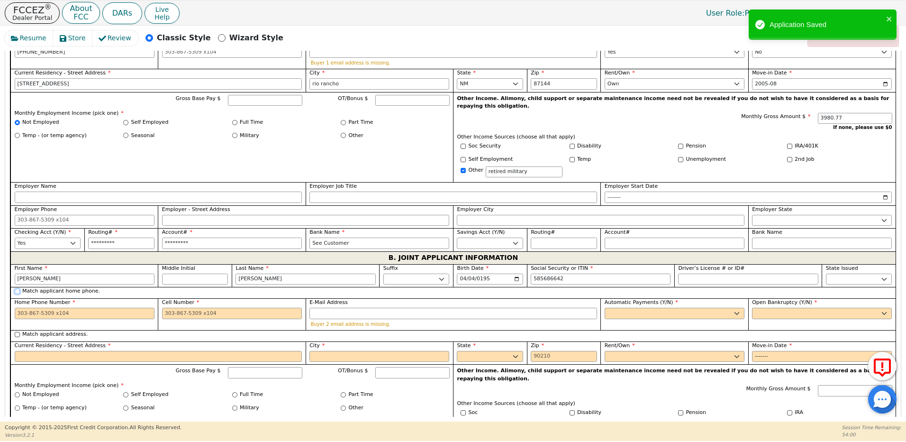
type input "***-**-6642"
click at [19, 289] on input "Match applicant home phone." at bounding box center [17, 291] width 5 height 5
checkbox input "true"
type input "[PHONE_NUMBER]"
click at [17, 332] on input "Match applicant address." at bounding box center [17, 334] width 5 height 5
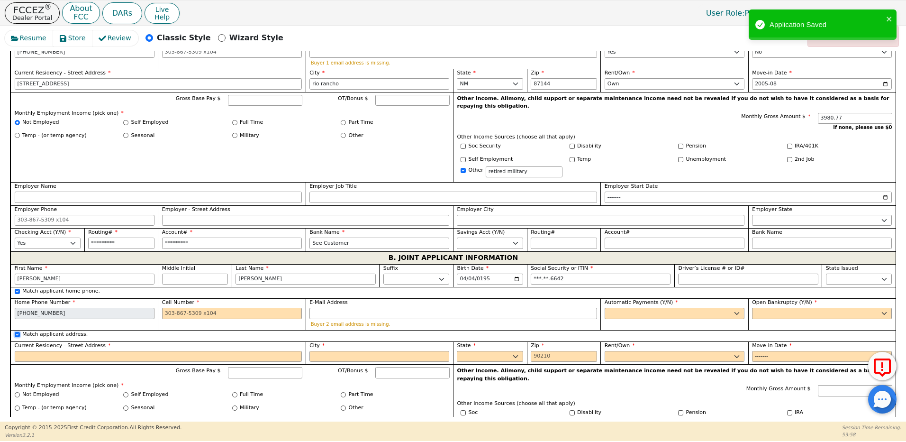
checkbox input "true"
type input "[STREET_ADDRESS]"
type input "rio rancho"
select select "NM"
type input "87144"
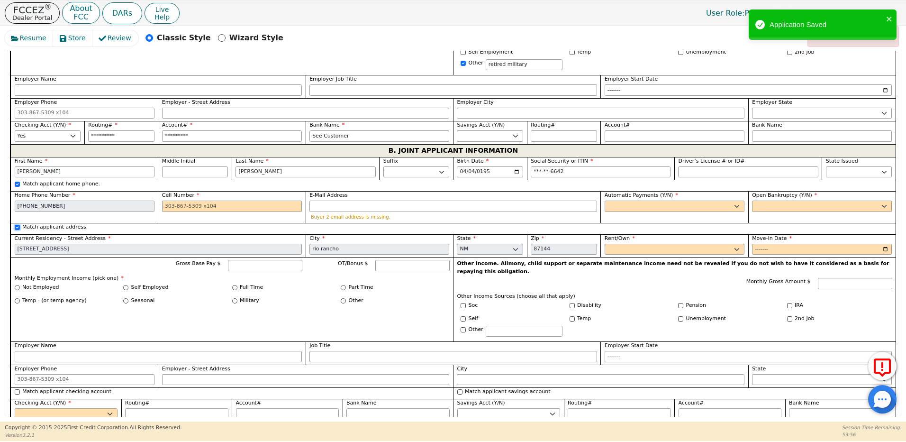
scroll to position [743, 0]
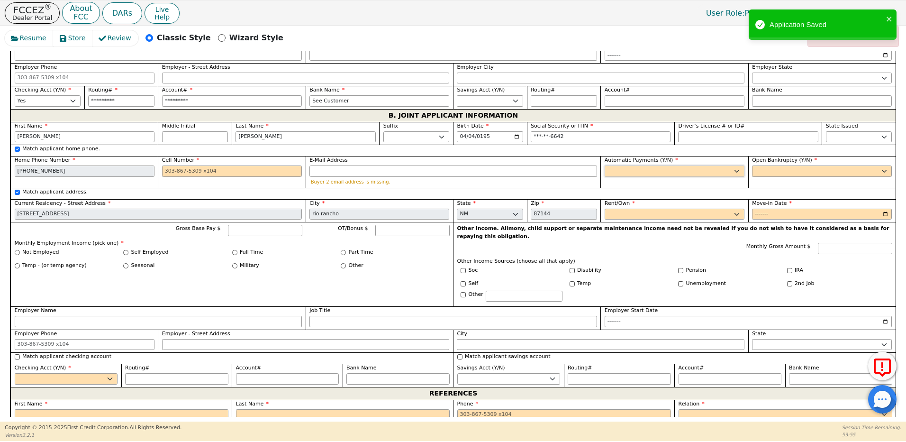
click at [622, 165] on select "Yes No" at bounding box center [675, 170] width 140 height 11
select select "y"
click at [605, 165] on select "Yes No" at bounding box center [675, 170] width 140 height 11
type input "[PERSON_NAME]"
drag, startPoint x: 758, startPoint y: 153, endPoint x: 758, endPoint y: 159, distance: 6.7
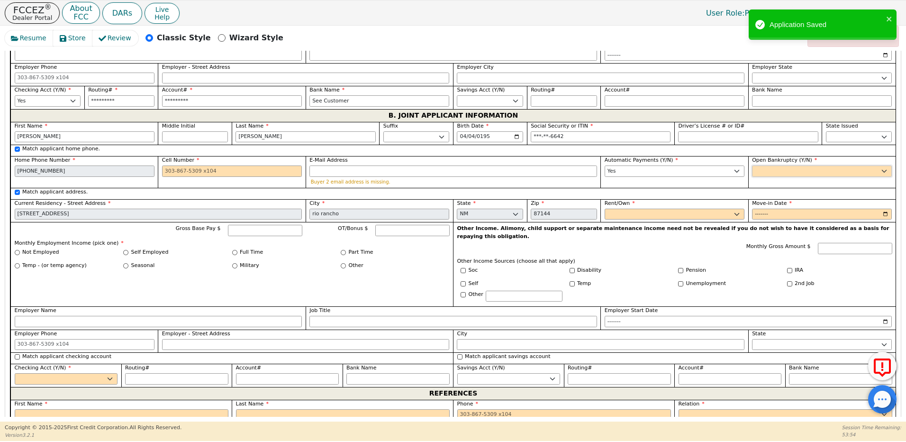
click at [758, 165] on select "Yes No" at bounding box center [822, 170] width 140 height 11
select select "n"
click at [752, 165] on select "Yes No" at bounding box center [822, 170] width 140 height 11
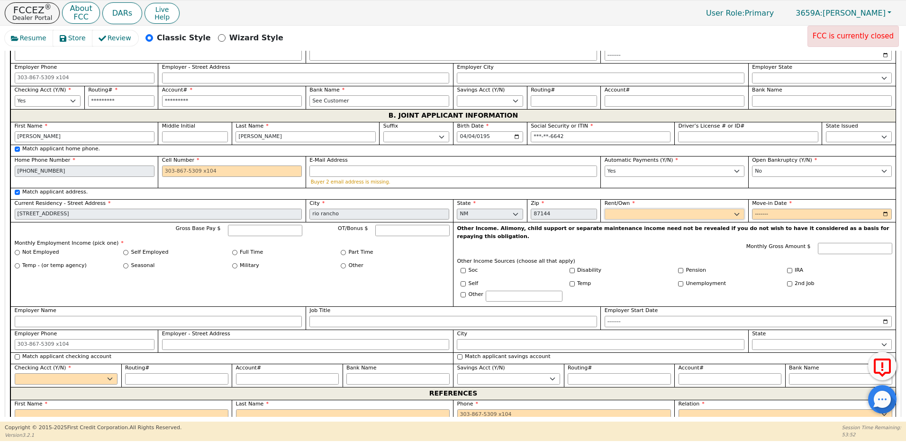
click at [646, 208] on select "Rent Own" at bounding box center [675, 213] width 140 height 11
select select "Own"
click at [605, 208] on select "Rent Own" at bounding box center [675, 213] width 140 height 11
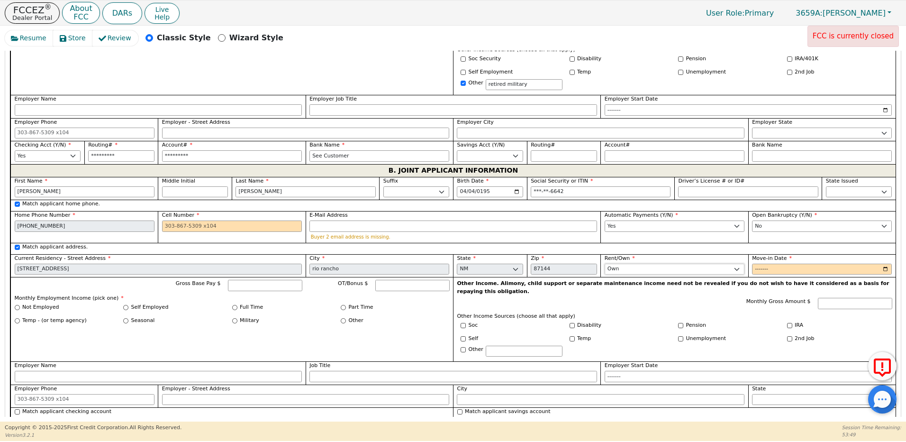
scroll to position [696, 0]
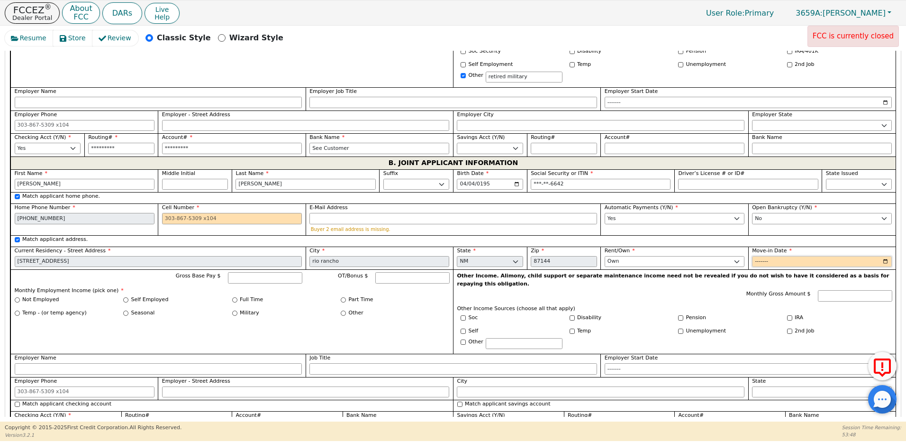
click at [758, 256] on input "Move-in Date" at bounding box center [822, 261] width 140 height 11
click at [775, 256] on input "Move-in Date" at bounding box center [822, 261] width 140 height 11
type input "2005-08"
click at [176, 213] on input "Cell Number" at bounding box center [232, 218] width 140 height 11
type input "[PHONE_NUMBER]"
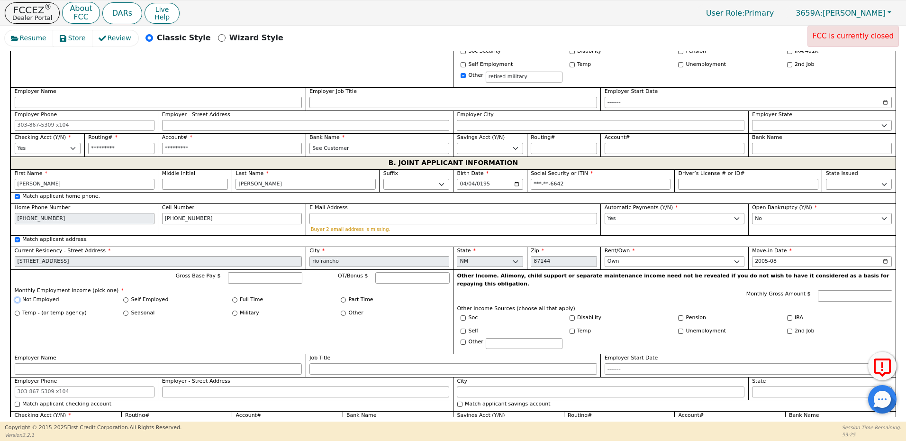
click at [16, 297] on input "Not Employed" at bounding box center [17, 299] width 5 height 5
click at [840, 290] on input "Monthly Gross Amount $" at bounding box center [855, 295] width 74 height 11
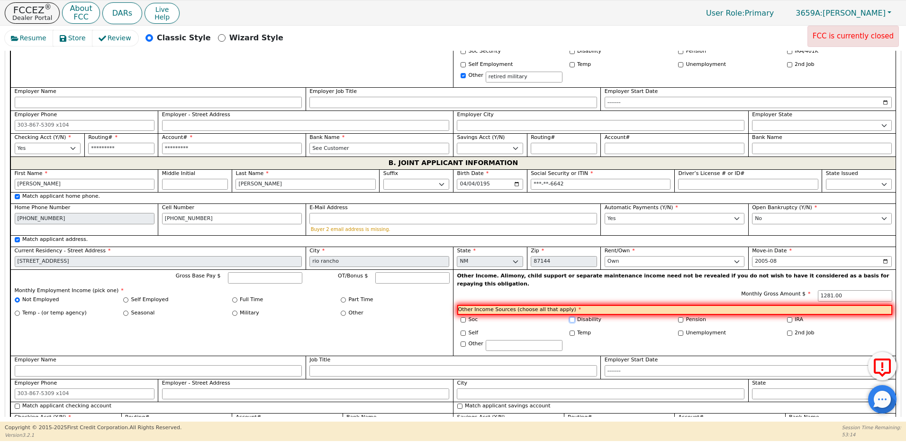
click at [570, 317] on input "Disability" at bounding box center [572, 319] width 5 height 5
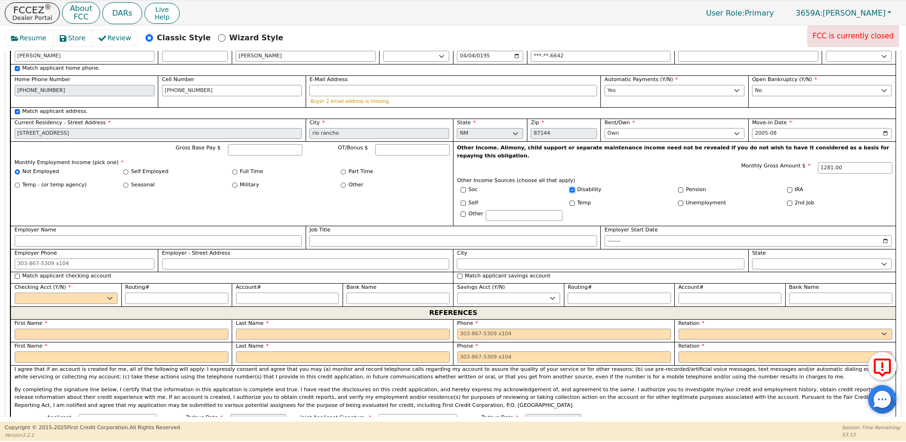
scroll to position [838, 0]
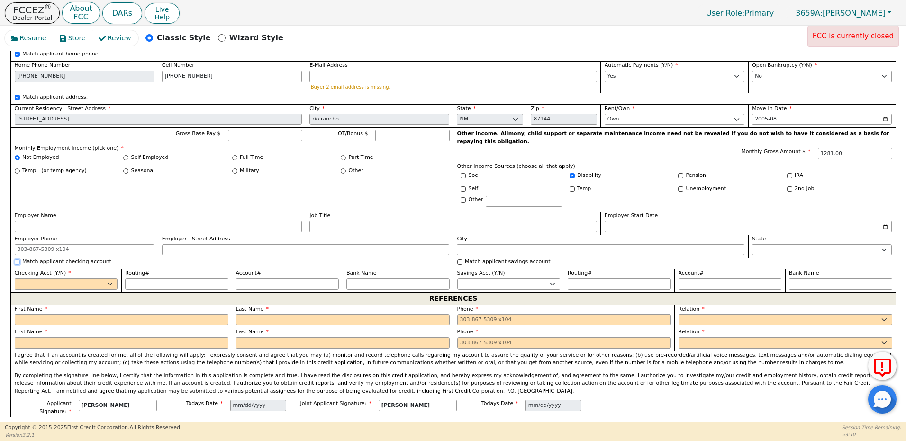
click at [17, 259] on input "Match applicant checking account" at bounding box center [17, 261] width 5 height 5
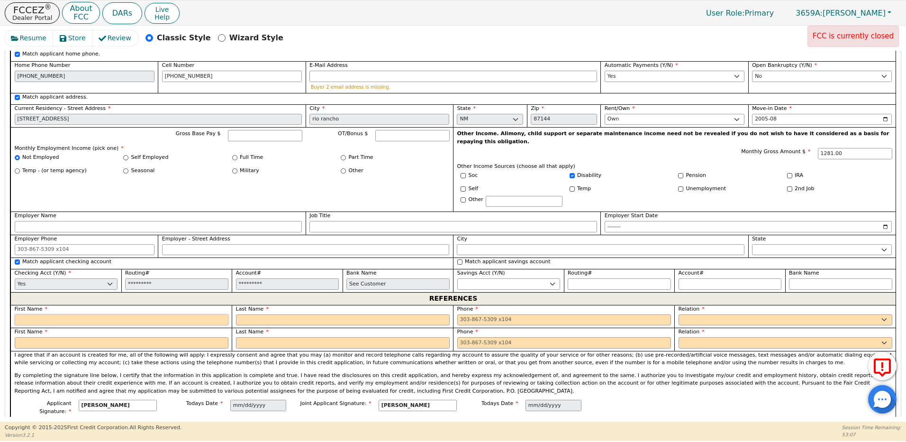
click at [102, 314] on input "text" at bounding box center [122, 319] width 214 height 11
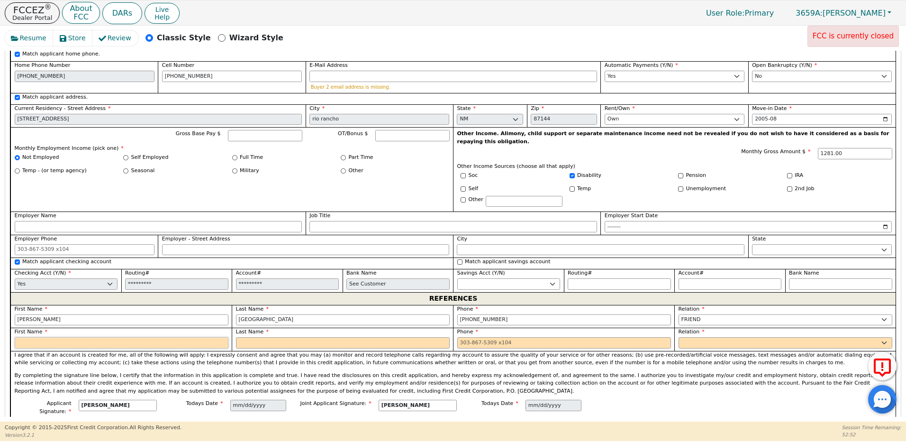
click at [69, 337] on input "text" at bounding box center [122, 342] width 214 height 11
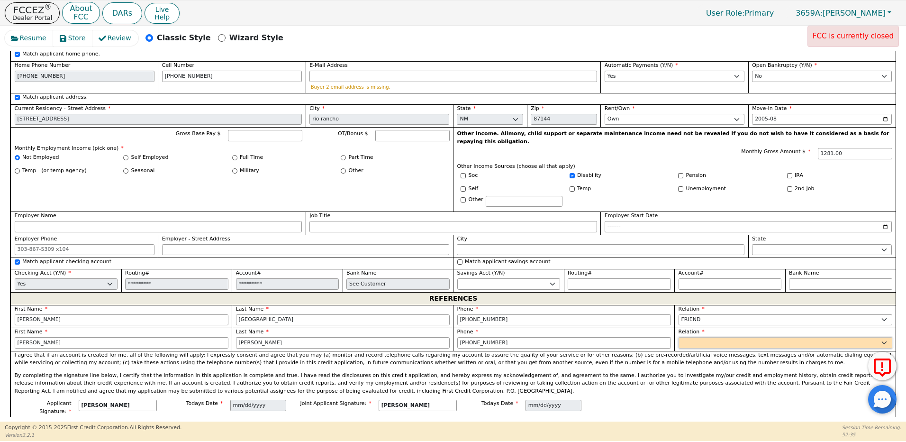
click at [717, 337] on select "FATHER MOTHER SISTER BROTHER DAUGHTER SON CO-WORKER NEIGHBOR FRIEND COUSIN G-MO…" at bounding box center [786, 342] width 214 height 11
click at [679, 337] on select "FATHER MOTHER SISTER BROTHER DAUGHTER SON CO-WORKER NEIGHBOR FRIEND COUSIN G-MO…" at bounding box center [786, 342] width 214 height 11
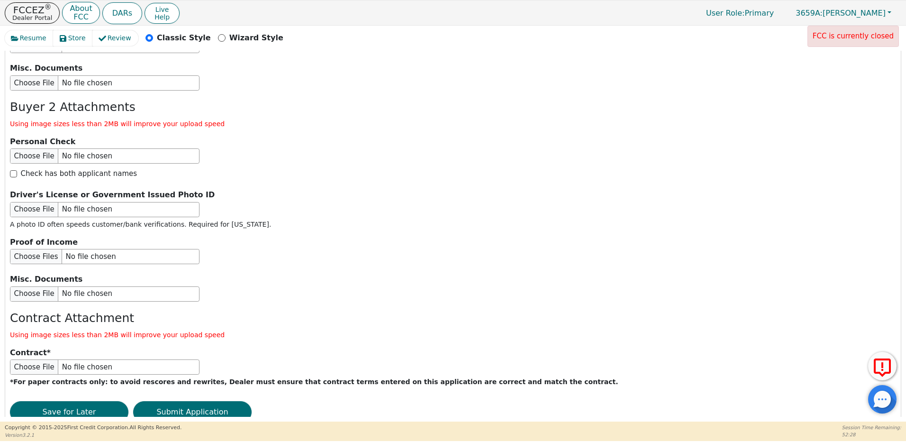
scroll to position [1570, 0]
click at [198, 400] on button "Submit Application" at bounding box center [192, 411] width 118 height 22
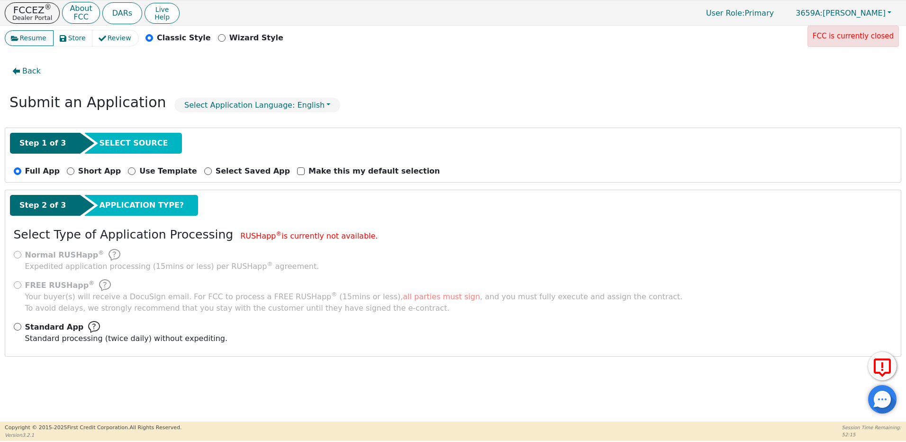
click at [34, 37] on span "Resume" at bounding box center [33, 38] width 27 height 10
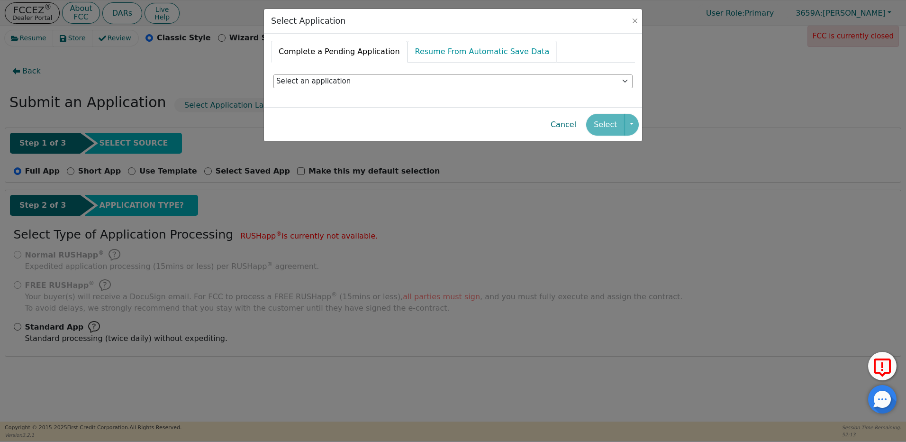
click at [457, 48] on link "Resume From Automatic Save Data" at bounding box center [483, 52] width 150 height 22
click at [342, 79] on select "Select an application Jerry Romero 5301 caprock ct ne rio rancho NM 87144 - 202…" at bounding box center [452, 81] width 359 height 14
select select "05655fce-2cb6-4397-bddf-390cf68c5eac"
click at [273, 74] on select "Select an application Jerry Romero 5301 caprock ct ne rio rancho NM 87144 - 202…" at bounding box center [452, 81] width 359 height 14
click at [614, 121] on button "Select" at bounding box center [605, 125] width 38 height 22
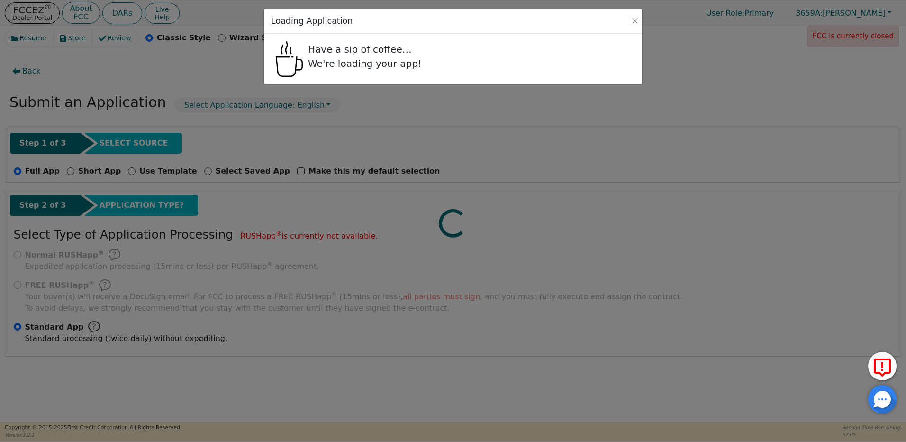
radio input "false"
radio input "true"
select select "NM"
select select "y"
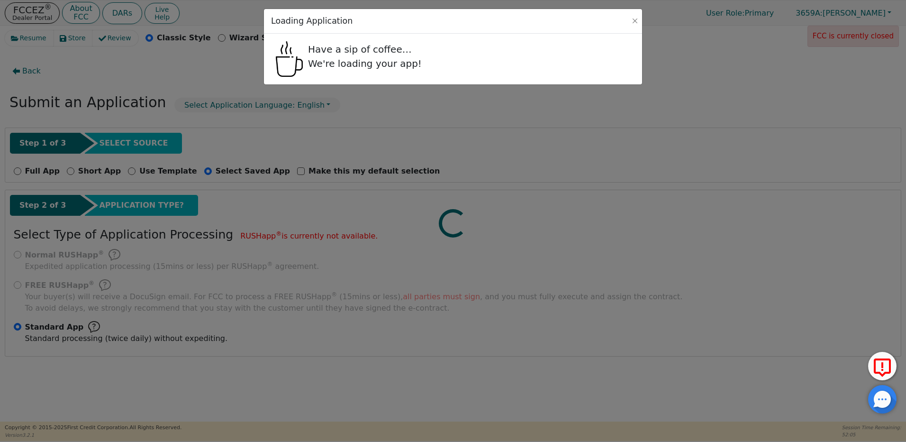
select select "y"
select select "n"
select select "NM"
select select "Own"
select select "y"
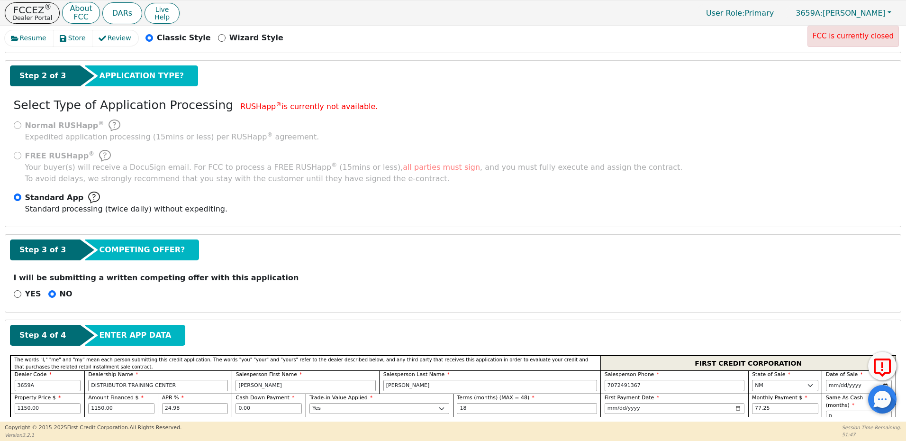
scroll to position [134, 0]
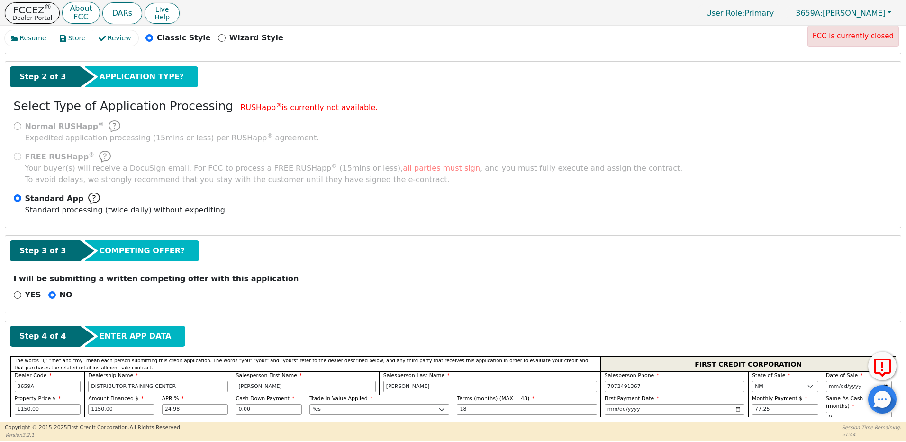
click at [30, 16] on p "Dealer Portal" at bounding box center [32, 18] width 40 height 6
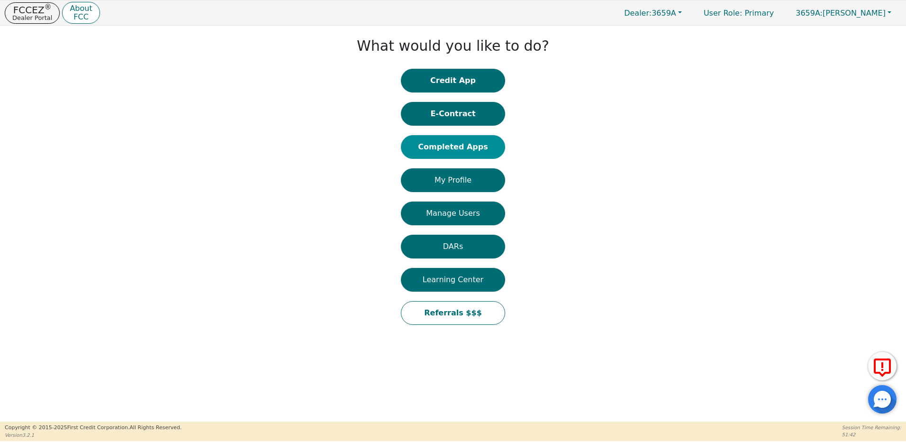
click at [472, 147] on button "Completed Apps" at bounding box center [453, 147] width 104 height 24
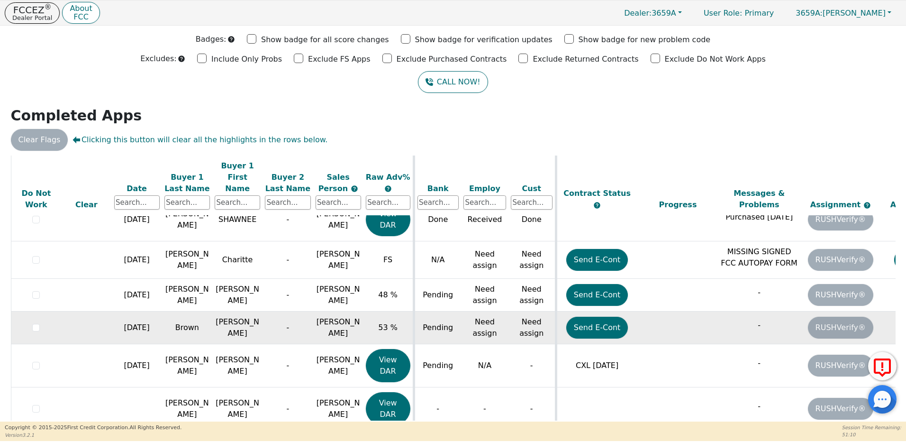
scroll to position [27, 0]
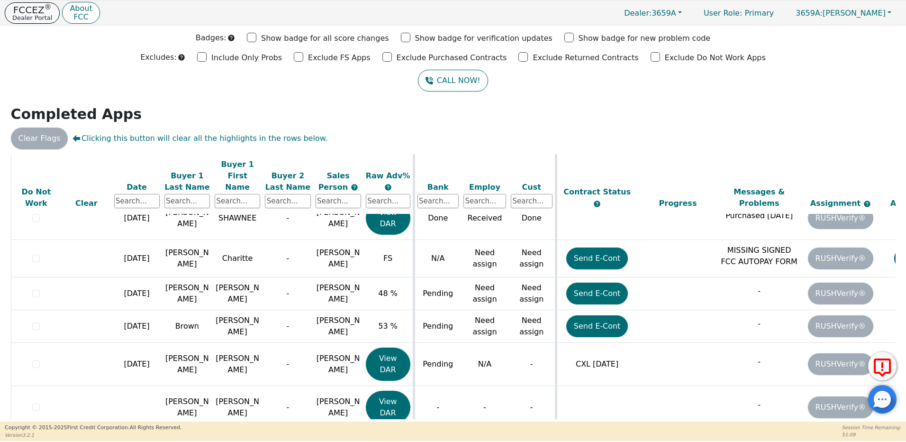
click at [38, 18] on p "Dealer Portal" at bounding box center [32, 18] width 40 height 6
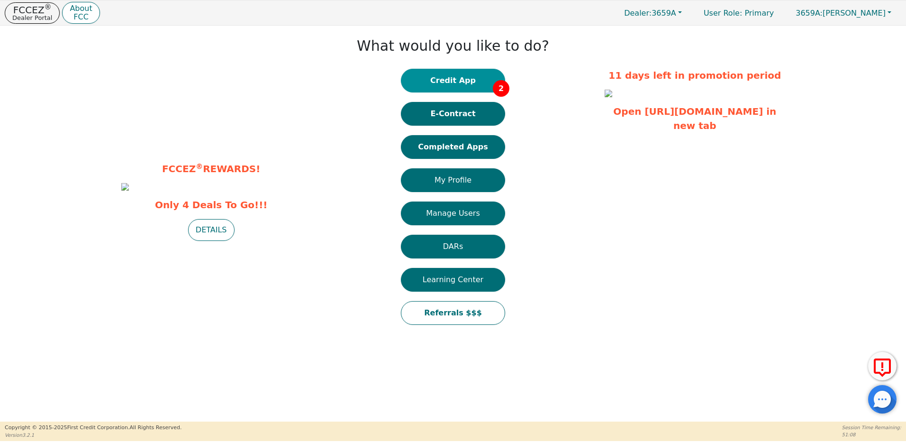
click at [466, 85] on button "Credit App 2" at bounding box center [453, 81] width 104 height 24
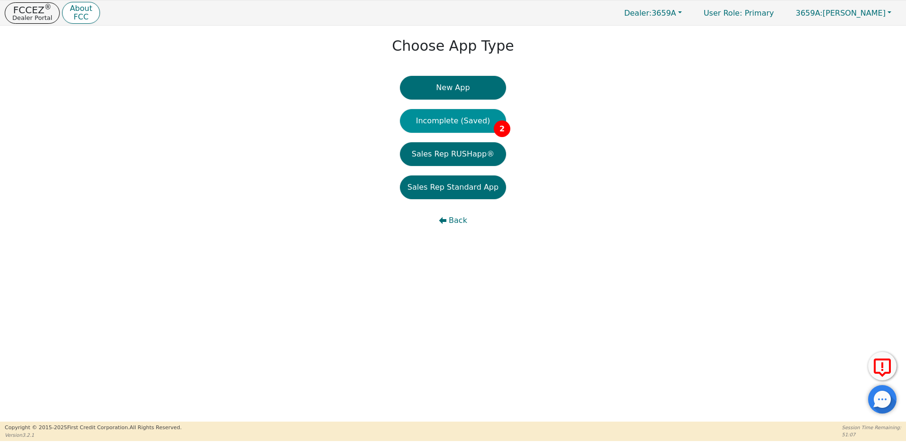
click at [470, 121] on button "Incomplete (Saved) 2" at bounding box center [453, 121] width 106 height 24
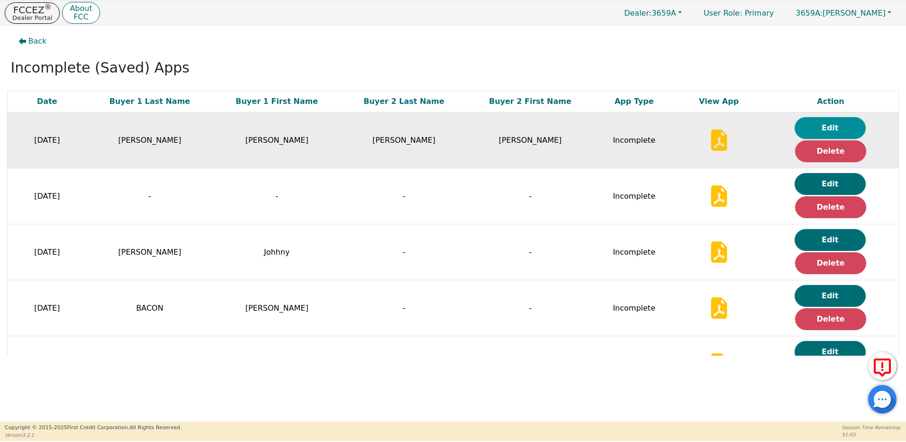
click at [819, 127] on button "Edit" at bounding box center [830, 128] width 71 height 22
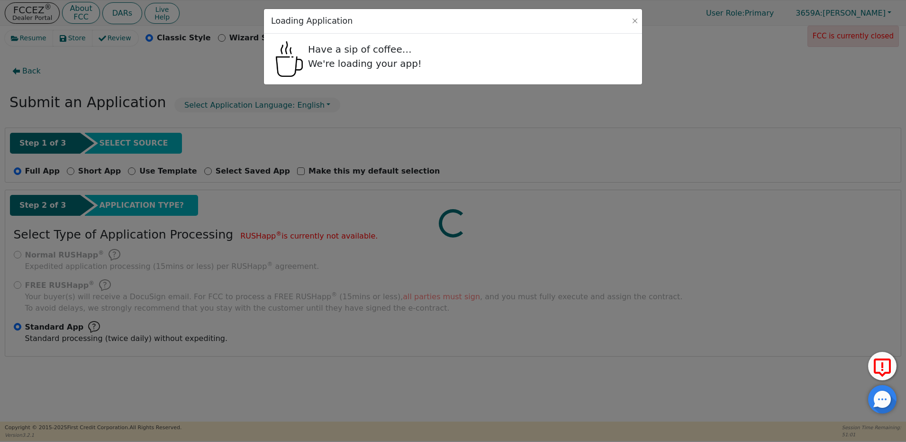
radio input "false"
radio input "true"
select select "NM"
select select "y"
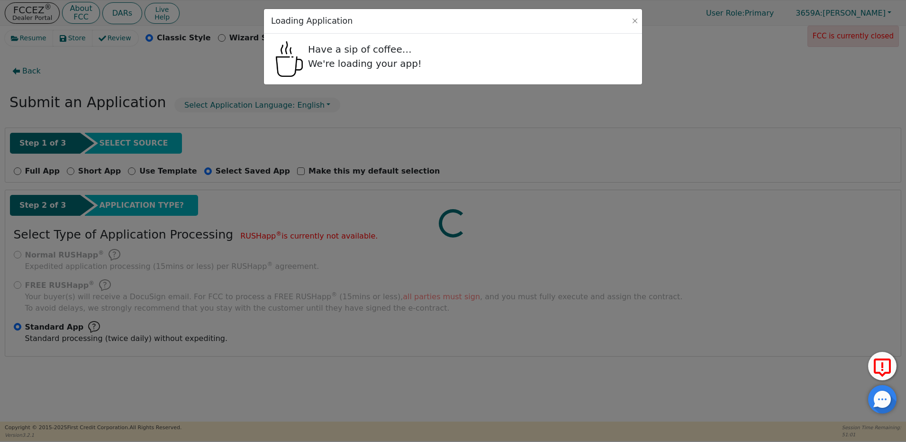
select select "y"
select select "n"
select select "NM"
select select "Own"
select select "y"
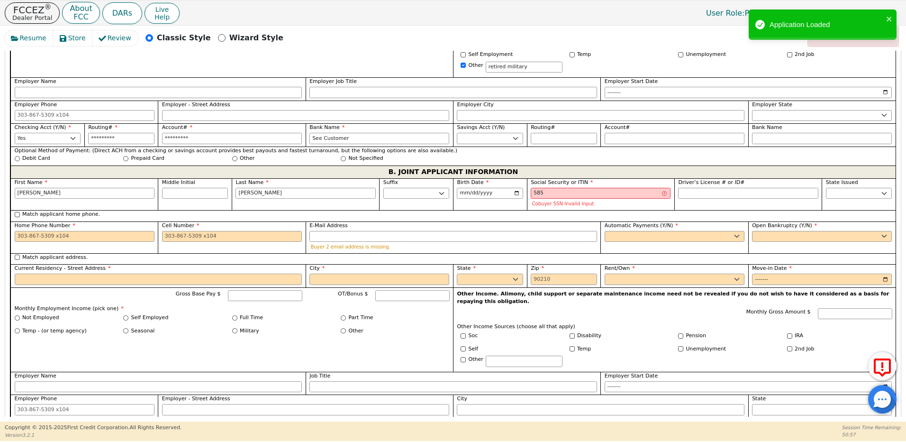
scroll to position [711, 0]
click at [567, 188] on input "585" at bounding box center [601, 193] width 140 height 11
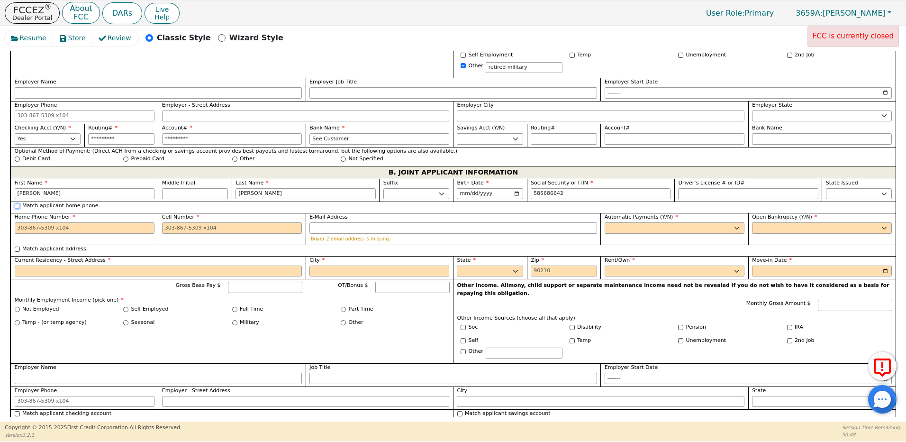
type input "***-**-6642"
click at [19, 203] on input "Match applicant home phone." at bounding box center [17, 205] width 5 height 5
checkbox input "true"
type input "[PHONE_NUMBER]"
click at [17, 246] on input "Match applicant address." at bounding box center [17, 248] width 5 height 5
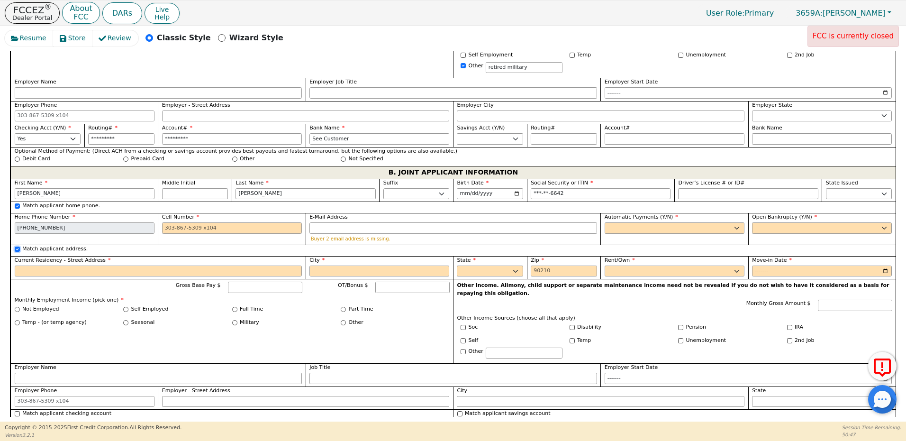
checkbox input "true"
type input "[STREET_ADDRESS]"
type input "rio rancho"
select select "NM"
type input "87144"
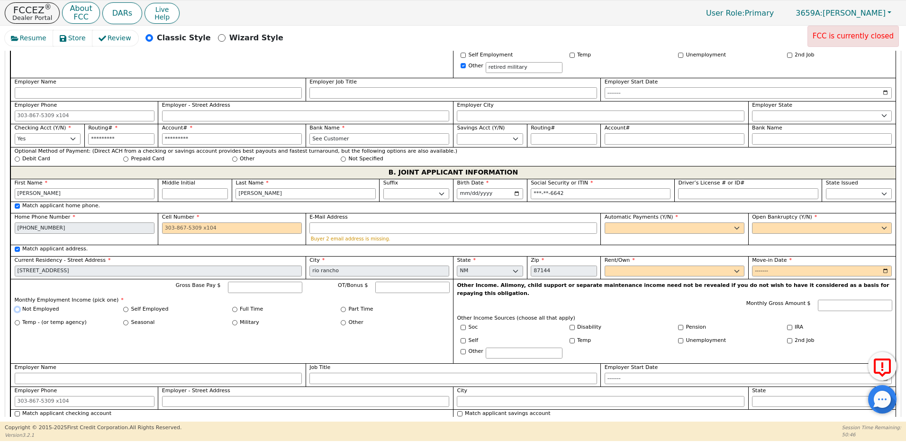
click at [17, 307] on input "Not Employed" at bounding box center [17, 309] width 5 height 5
radio input "true"
click at [570, 325] on input "Disability" at bounding box center [572, 327] width 5 height 5
checkbox input "true"
click at [701, 222] on select "Yes No" at bounding box center [675, 227] width 140 height 11
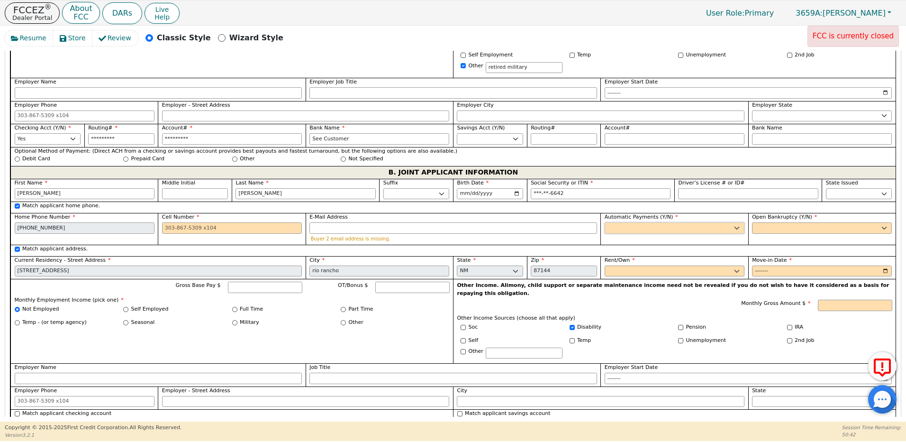
select select "y"
click at [605, 222] on select "Yes No" at bounding box center [675, 227] width 140 height 11
type input "[PERSON_NAME]"
click at [756, 222] on select "Yes No" at bounding box center [822, 227] width 140 height 11
select select "n"
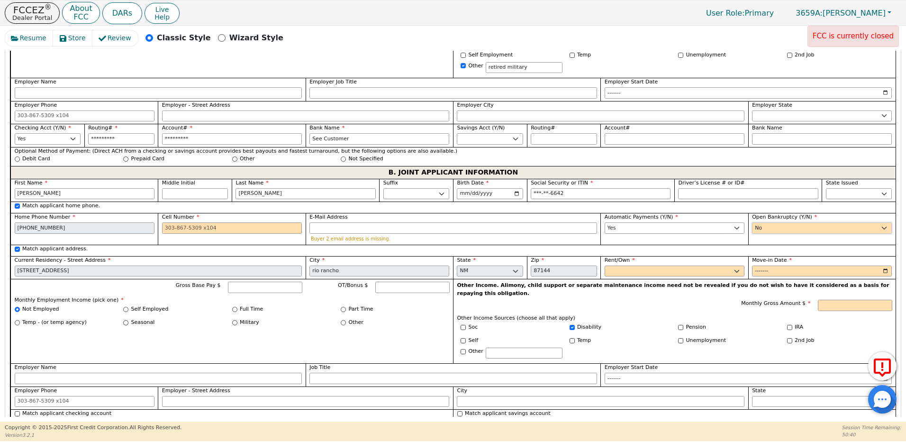
click at [752, 222] on select "Yes No" at bounding box center [822, 227] width 140 height 11
click at [678, 265] on select "Rent Own" at bounding box center [675, 270] width 140 height 11
select select "Own"
click at [605, 265] on select "Rent Own" at bounding box center [675, 270] width 140 height 11
click at [753, 265] on input "Move-in Date" at bounding box center [822, 270] width 140 height 11
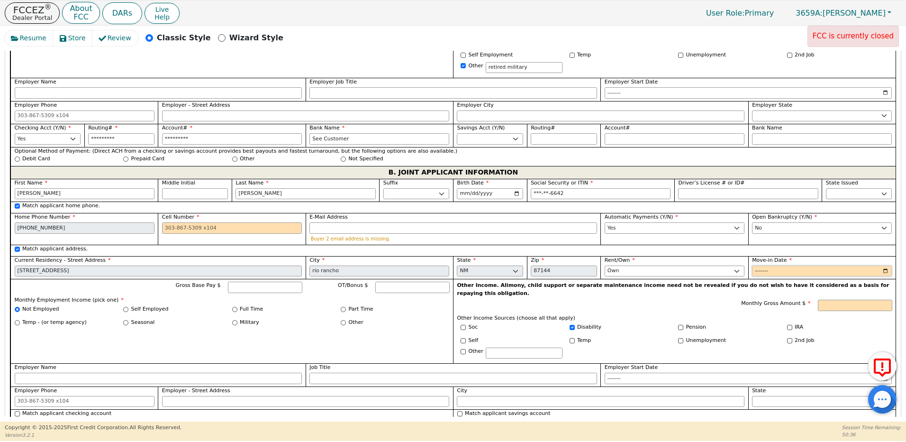
click at [778, 265] on input "Move-in Date" at bounding box center [822, 270] width 140 height 11
type input "2005-08"
click at [844, 299] on input "Monthly Gross Amount $" at bounding box center [855, 304] width 74 height 11
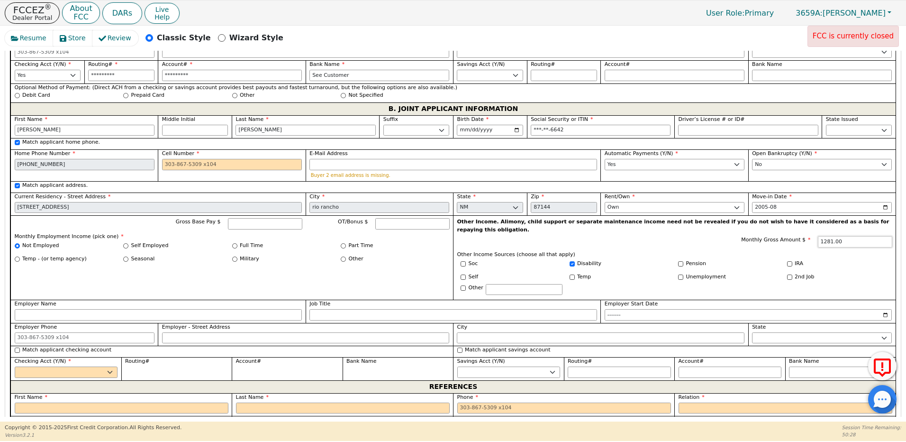
scroll to position [806, 0]
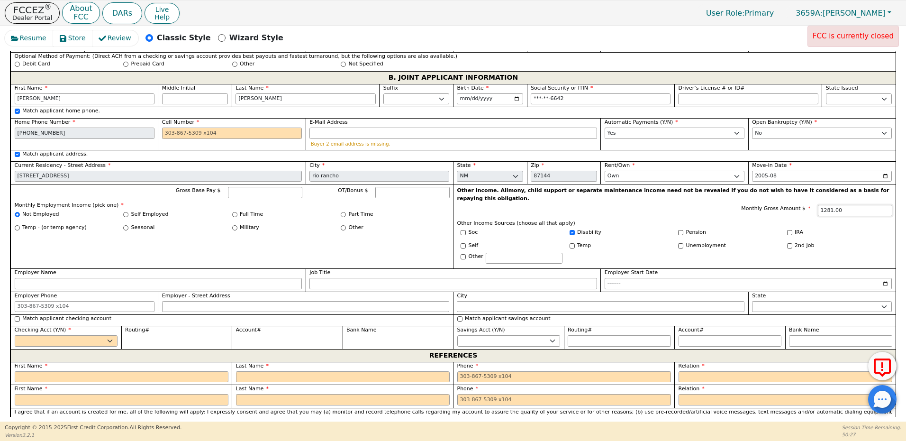
type input "1281.00"
click at [184, 127] on input "Cell Number" at bounding box center [232, 132] width 140 height 11
type input "[PHONE_NUMBER]"
click at [16, 316] on input "Match applicant checking account" at bounding box center [17, 318] width 5 height 5
checkbox input "true"
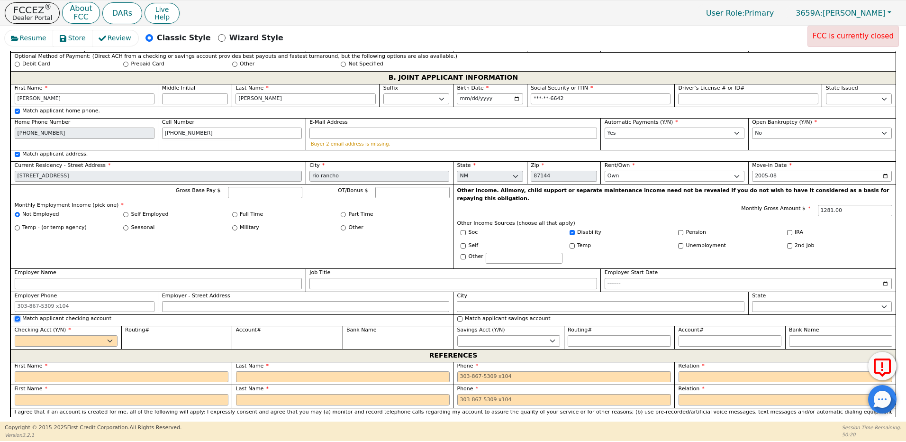
select select "y"
type input "*********"
type input "See Customer"
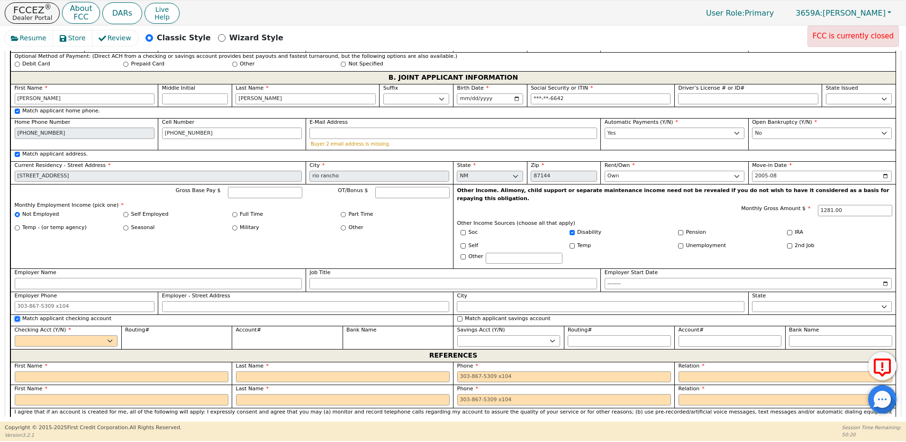
type input "*********"
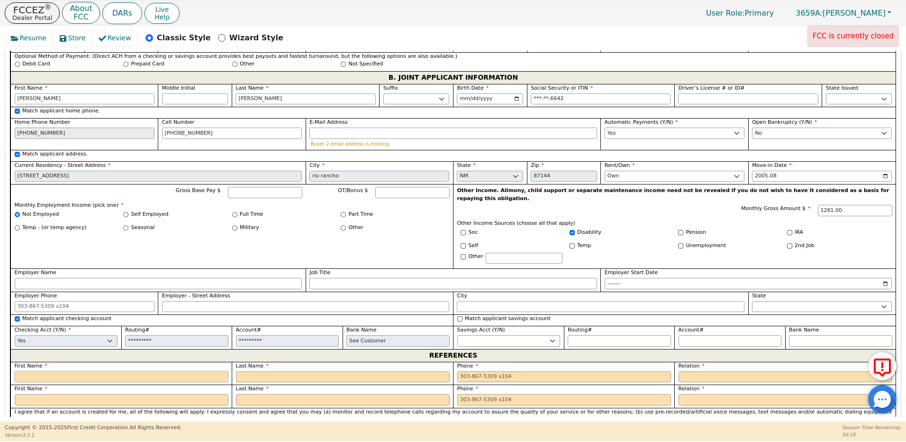
click at [41, 371] on input "text" at bounding box center [122, 376] width 214 height 11
type input "[PERSON_NAME]"
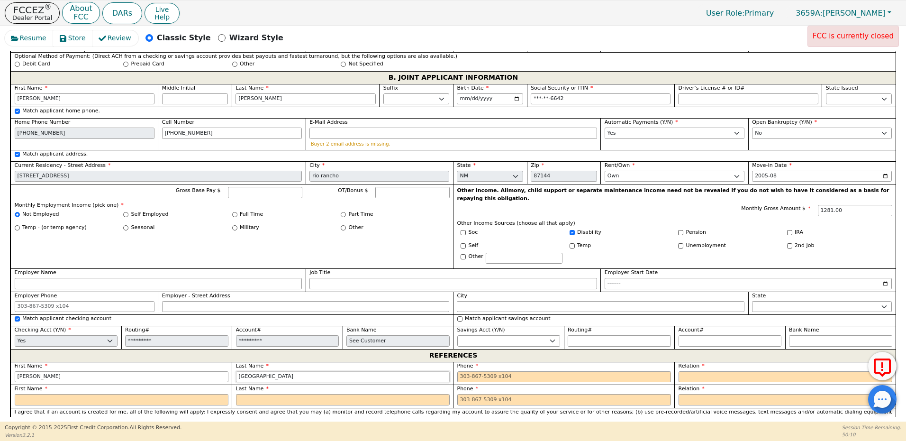
type input "[GEOGRAPHIC_DATA]"
type input "[PHONE_NUMBER]"
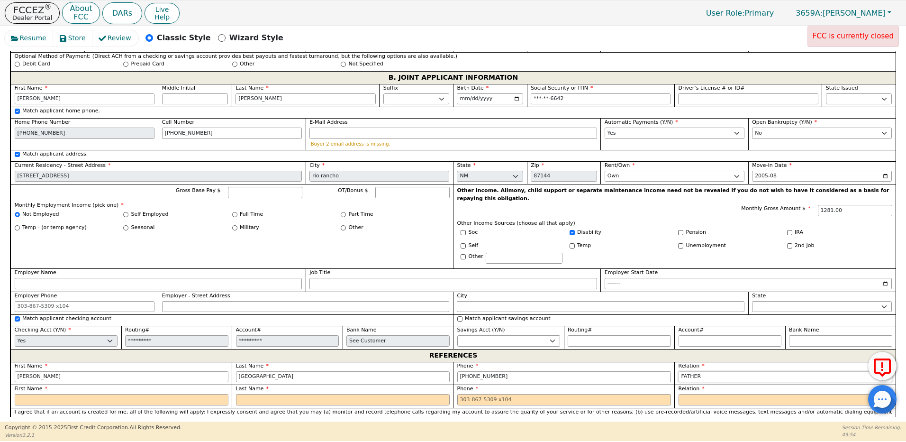
click at [695, 371] on select "FATHER MOTHER SISTER BROTHER DAUGHTER SON CO-WORKER NEIGHBOR FRIEND COUSIN G-MO…" at bounding box center [786, 376] width 214 height 11
select select "FRIEND"
click at [679, 371] on select "FATHER MOTHER SISTER BROTHER DAUGHTER SON CO-WORKER NEIGHBOR FRIEND COUSIN G-MO…" at bounding box center [786, 376] width 214 height 11
click at [141, 394] on input "text" at bounding box center [122, 399] width 214 height 11
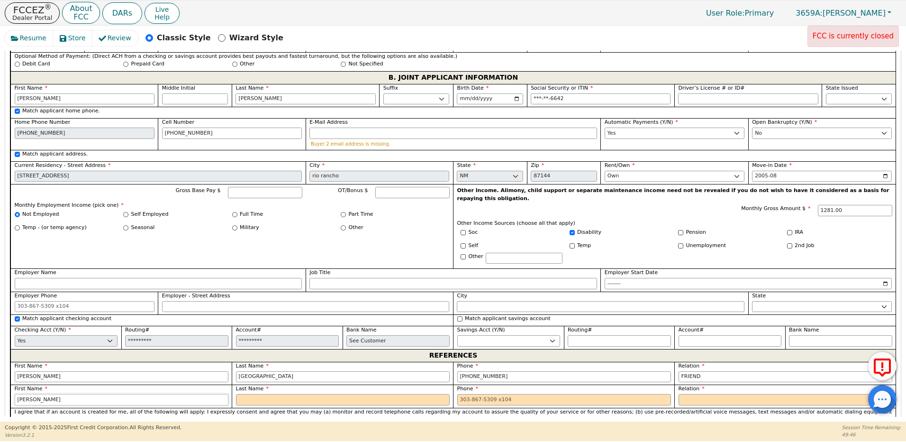
type input "[PERSON_NAME]"
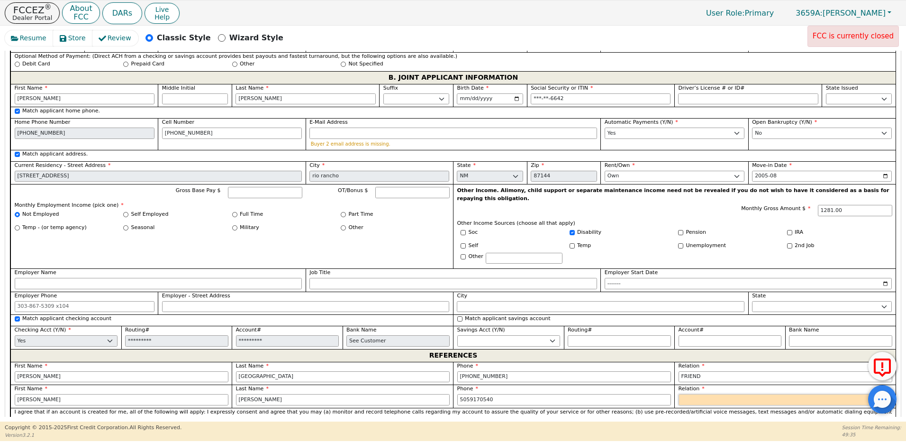
type input "[PHONE_NUMBER]"
click at [695, 394] on select "FATHER MOTHER SISTER BROTHER DAUGHTER SON CO-WORKER NEIGHBOR FRIEND COUSIN G-MO…" at bounding box center [786, 399] width 214 height 11
select select "SON"
click at [679, 394] on select "FATHER MOTHER SISTER BROTHER DAUGHTER SON CO-WORKER NEIGHBOR FRIEND COUSIN G-MO…" at bounding box center [786, 399] width 214 height 11
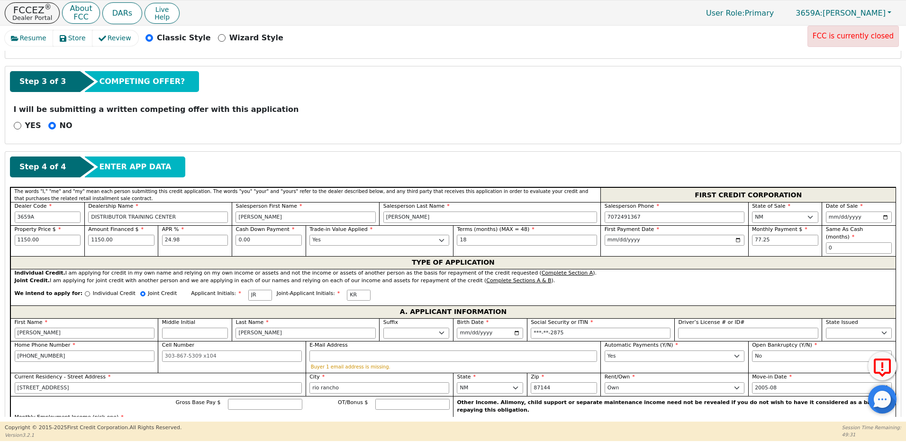
scroll to position [0, 0]
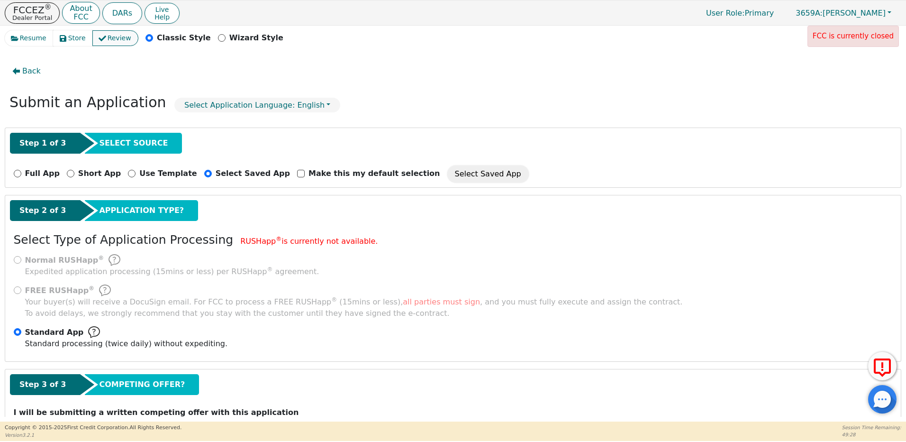
click at [108, 39] on span "Review" at bounding box center [120, 38] width 24 height 10
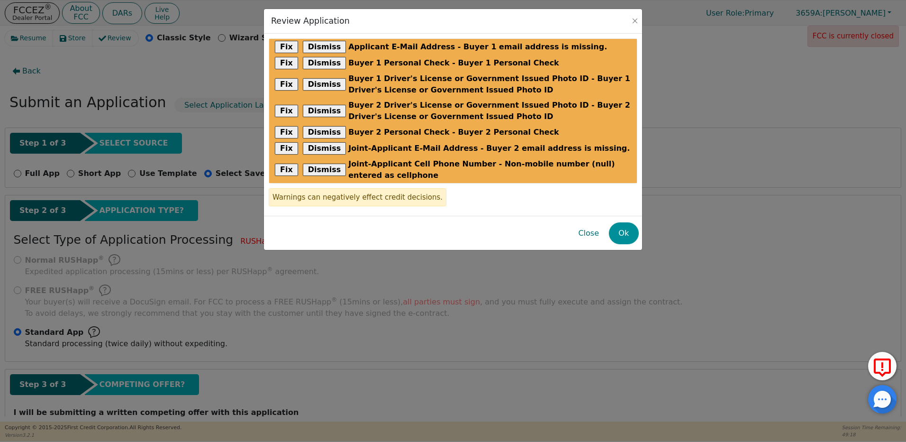
click at [624, 236] on button "Ok" at bounding box center [624, 233] width 30 height 22
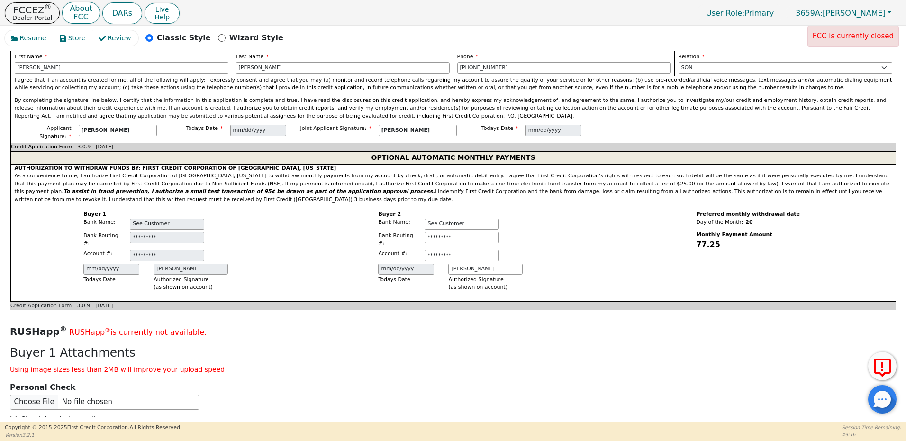
scroll to position [1594, 0]
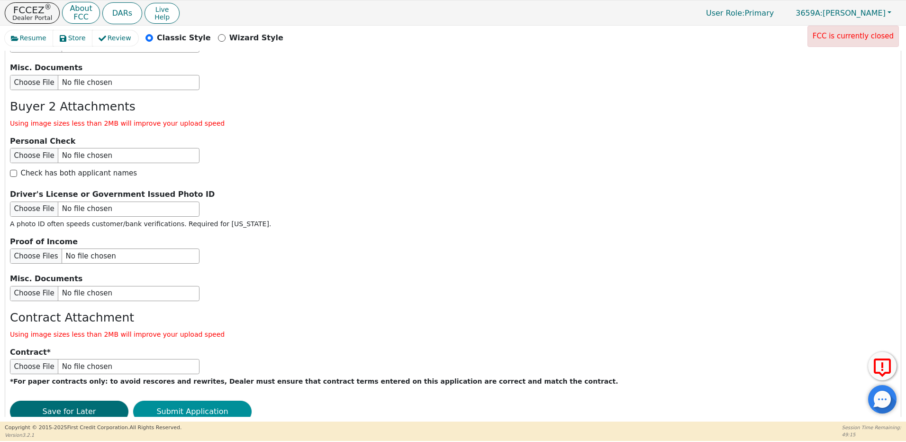
click at [188, 400] on button "Submit Application" at bounding box center [192, 411] width 118 height 22
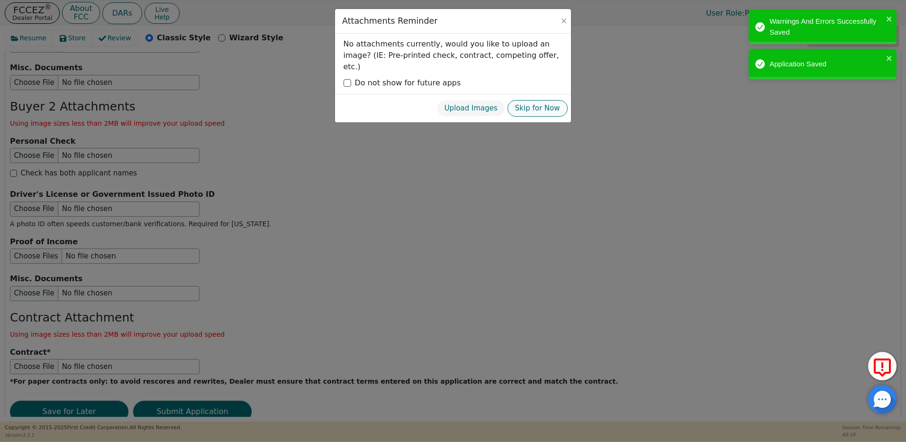
click at [535, 100] on button "Skip for Now" at bounding box center [538, 108] width 60 height 17
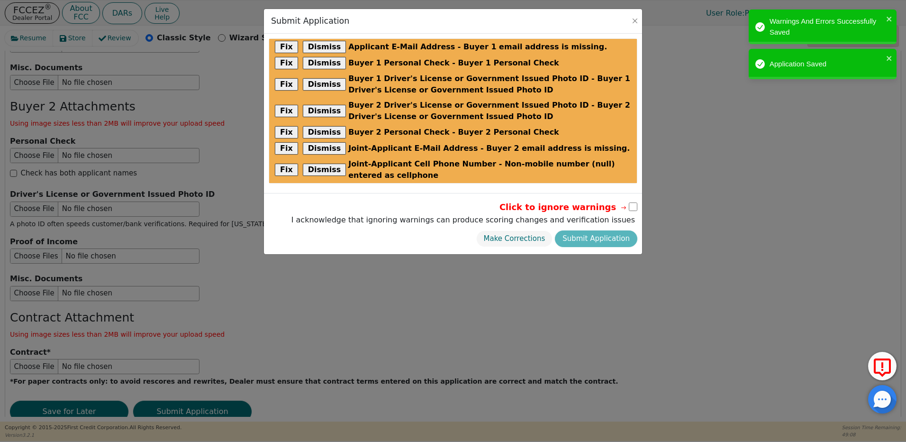
drag, startPoint x: 632, startPoint y: 207, endPoint x: 617, endPoint y: 228, distance: 25.5
click at [632, 208] on input "checkbox" at bounding box center [633, 206] width 9 height 9
checkbox input "true"
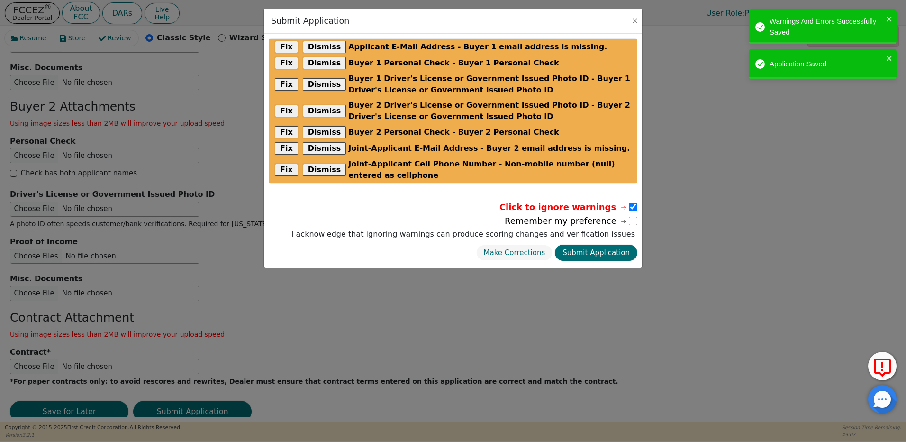
click at [598, 252] on button "Submit Application" at bounding box center [596, 253] width 82 height 17
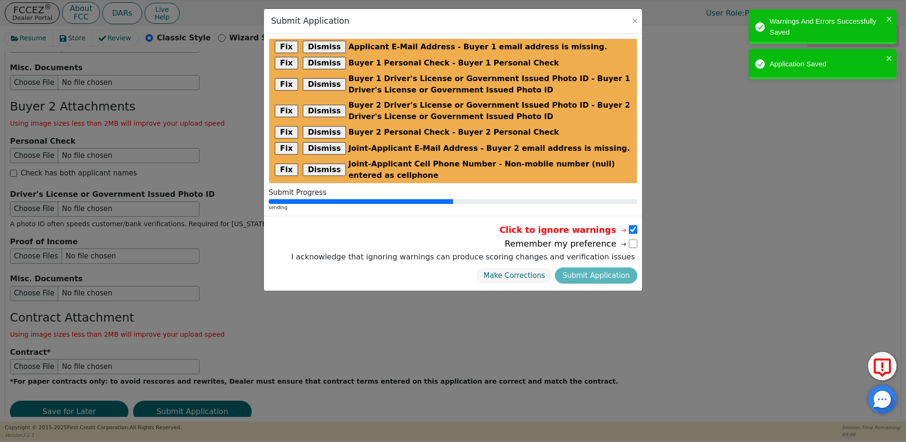
radio input "false"
